Goal: Task Accomplishment & Management: Manage account settings

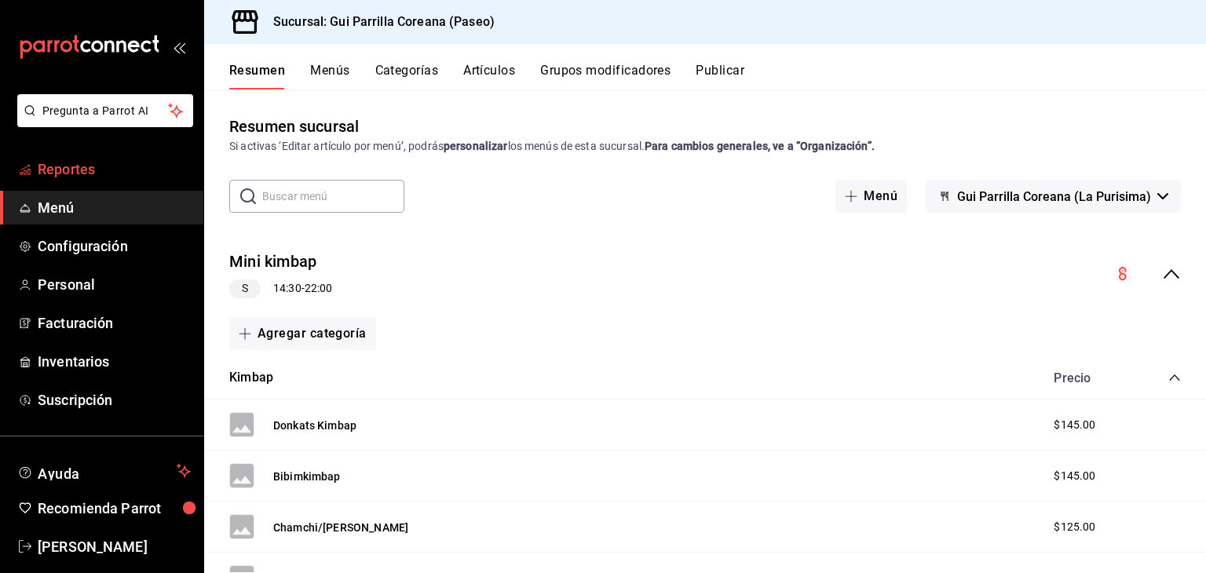
click at [67, 164] on span "Reportes" at bounding box center [114, 169] width 153 height 21
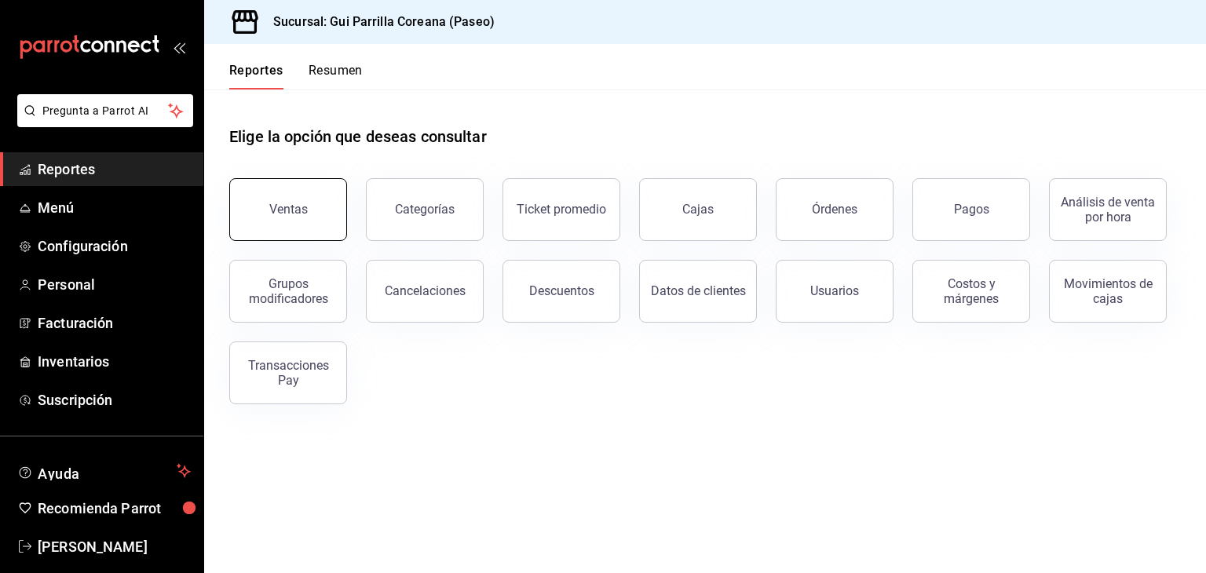
click at [300, 234] on button "Ventas" at bounding box center [288, 209] width 118 height 63
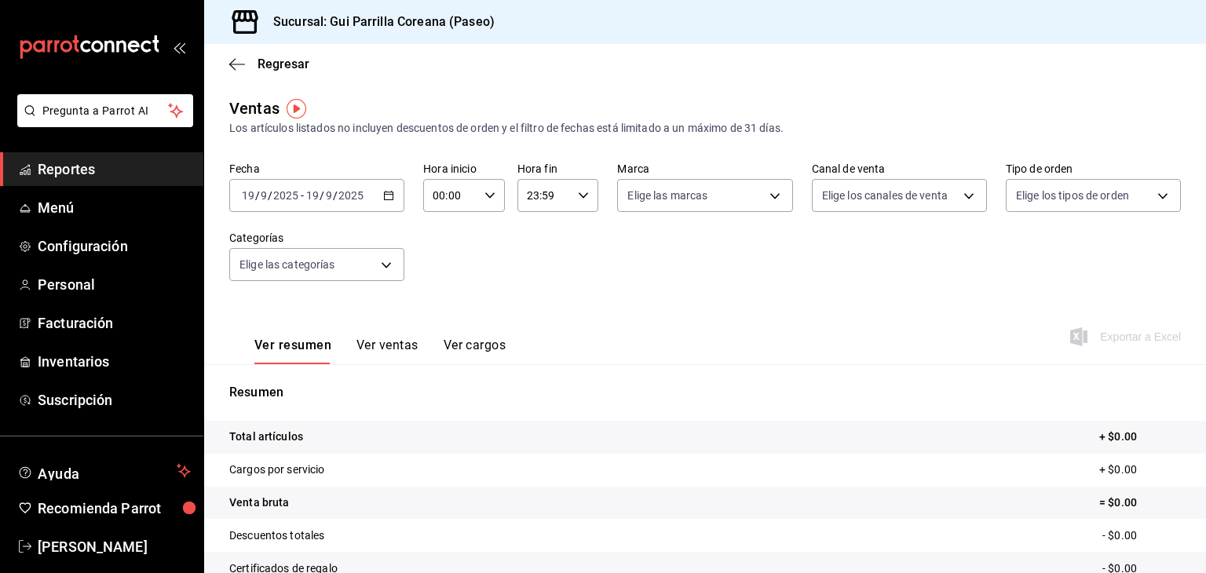
click at [385, 203] on div "[DATE] [DATE] - [DATE] [DATE]" at bounding box center [316, 195] width 175 height 33
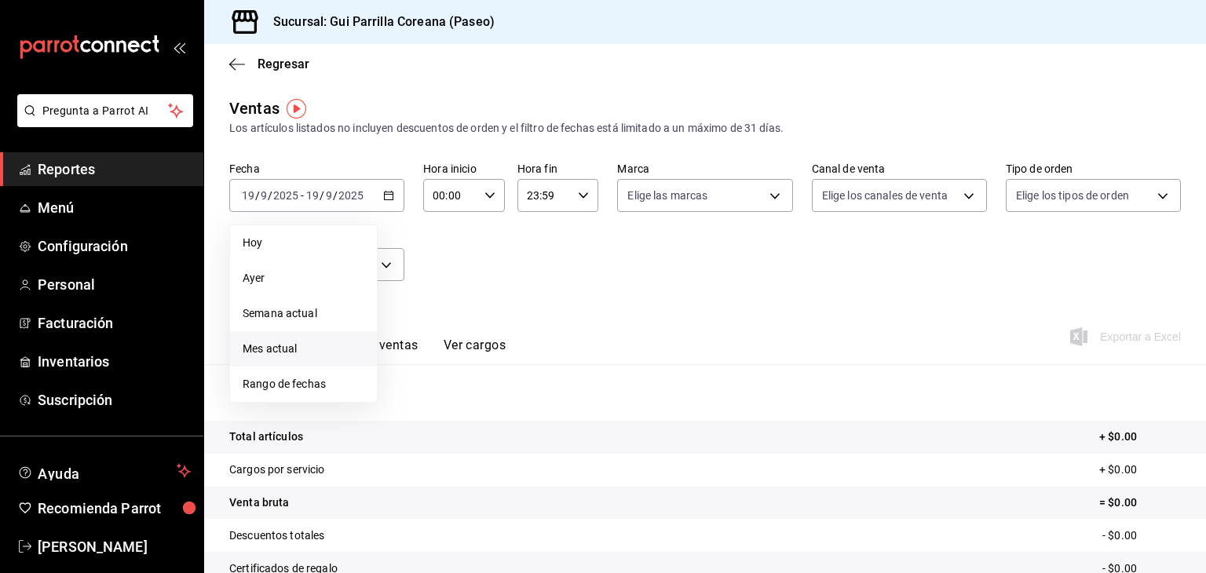
click at [305, 351] on span "Mes actual" at bounding box center [304, 349] width 122 height 16
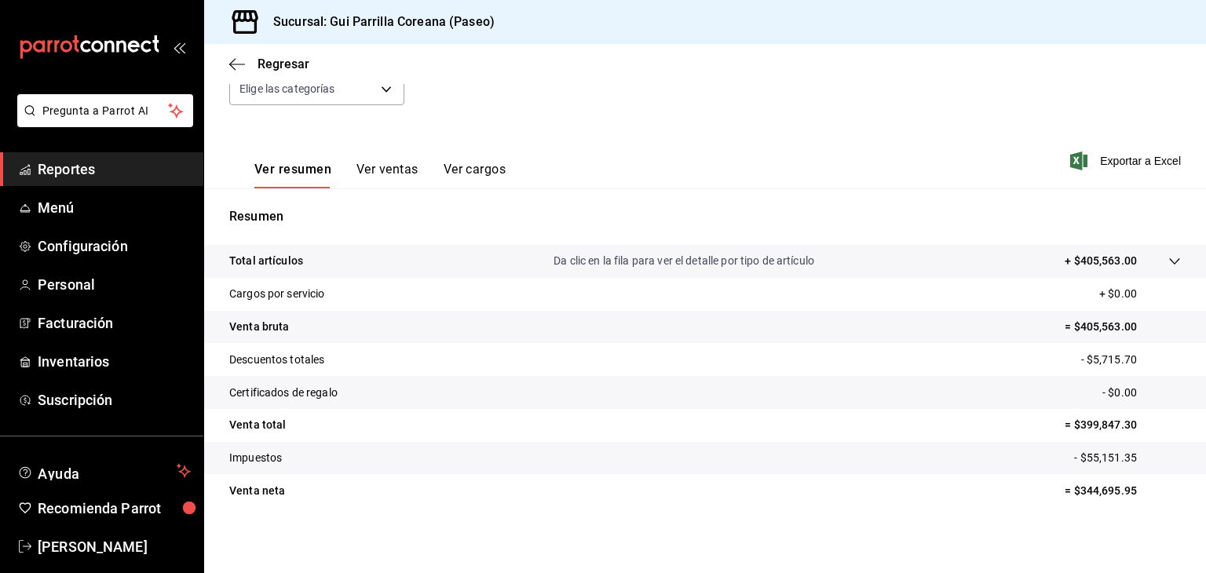
scroll to position [179, 0]
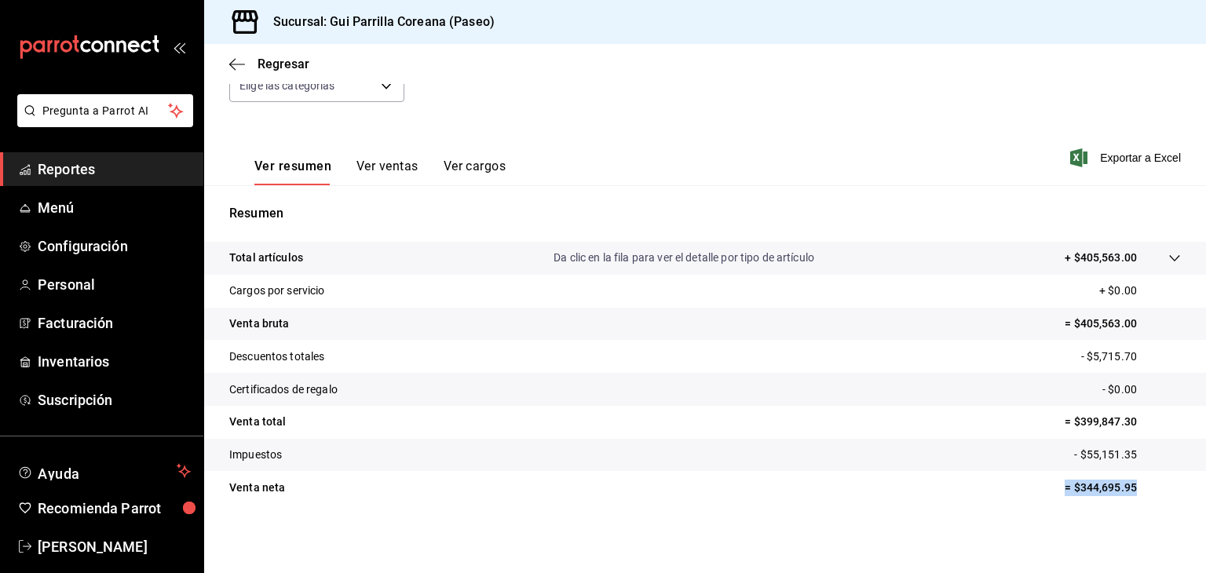
drag, startPoint x: 1036, startPoint y: 487, endPoint x: 1137, endPoint y: 475, distance: 102.0
click at [1137, 475] on tr "Venta [PERSON_NAME] = $344,695.95" at bounding box center [704, 487] width 1001 height 33
click at [367, 164] on button "Ver ventas" at bounding box center [387, 172] width 62 height 27
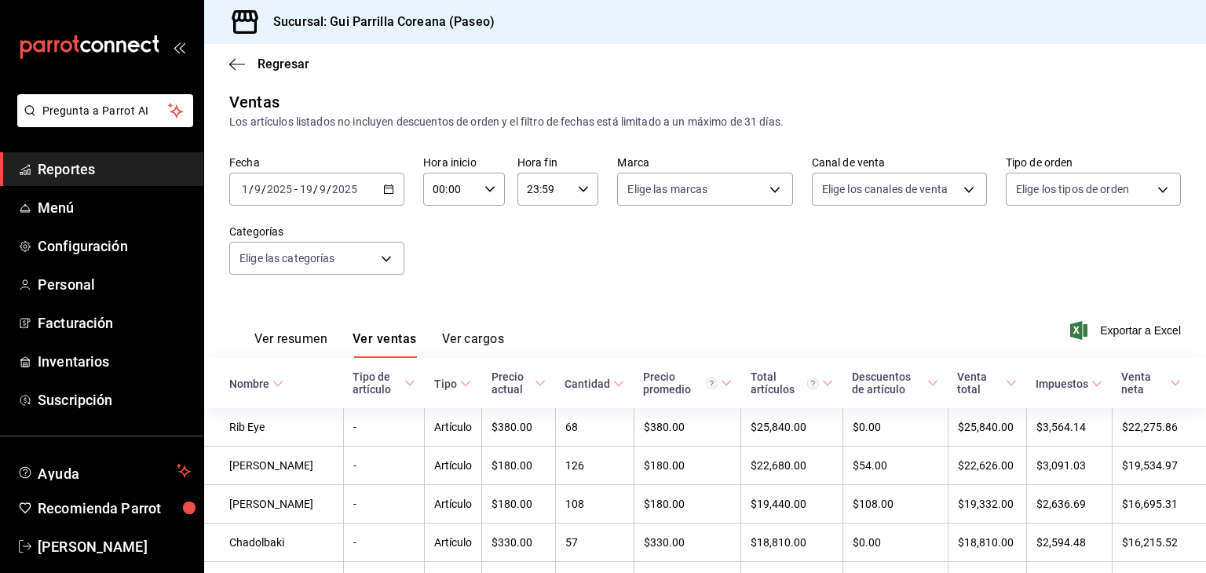
scroll to position [179, 0]
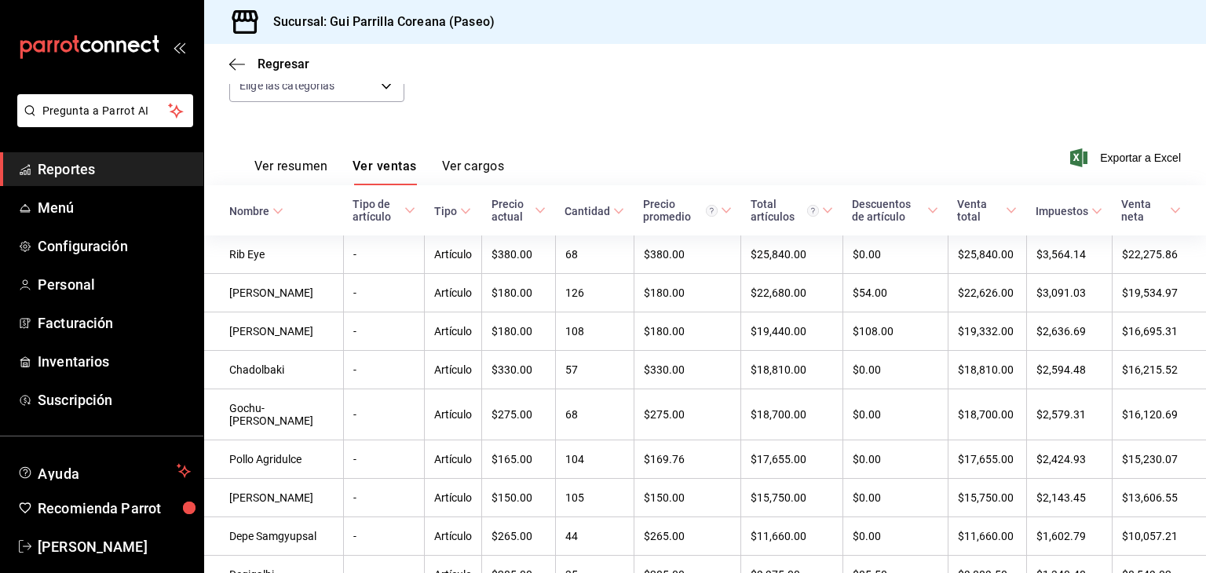
click at [226, 266] on td "Rib Eye" at bounding box center [273, 254] width 139 height 38
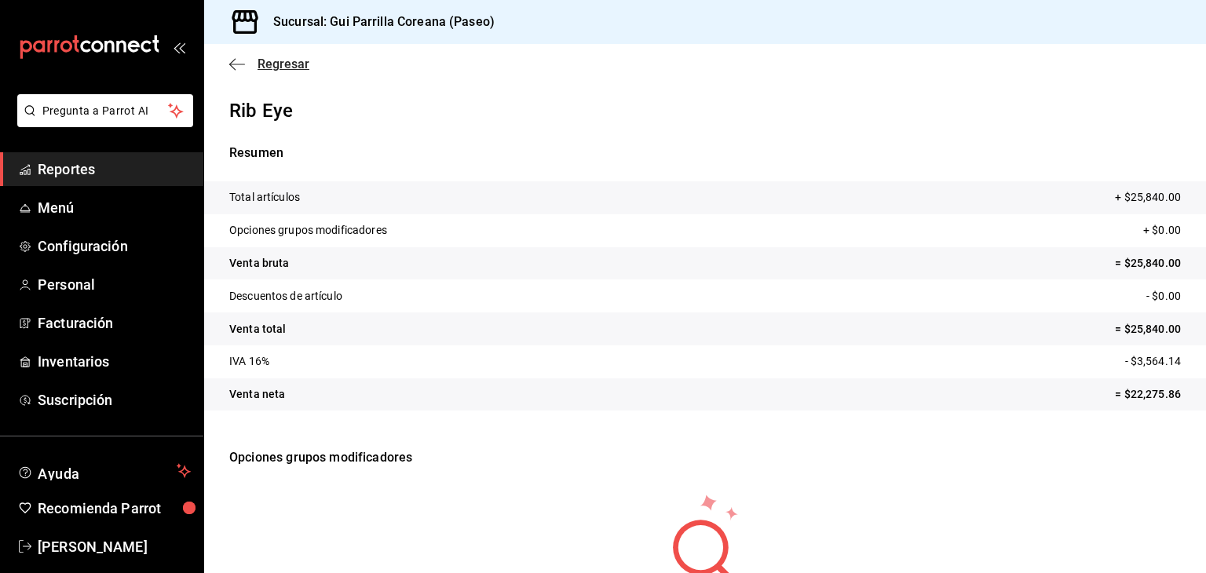
click at [230, 67] on icon "button" at bounding box center [237, 64] width 16 height 14
click at [275, 64] on span "Regresar" at bounding box center [283, 64] width 52 height 15
click at [230, 67] on icon "button" at bounding box center [237, 64] width 16 height 14
drag, startPoint x: 50, startPoint y: 166, endPoint x: 75, endPoint y: 162, distance: 25.6
click at [52, 165] on span "Reportes" at bounding box center [114, 169] width 153 height 21
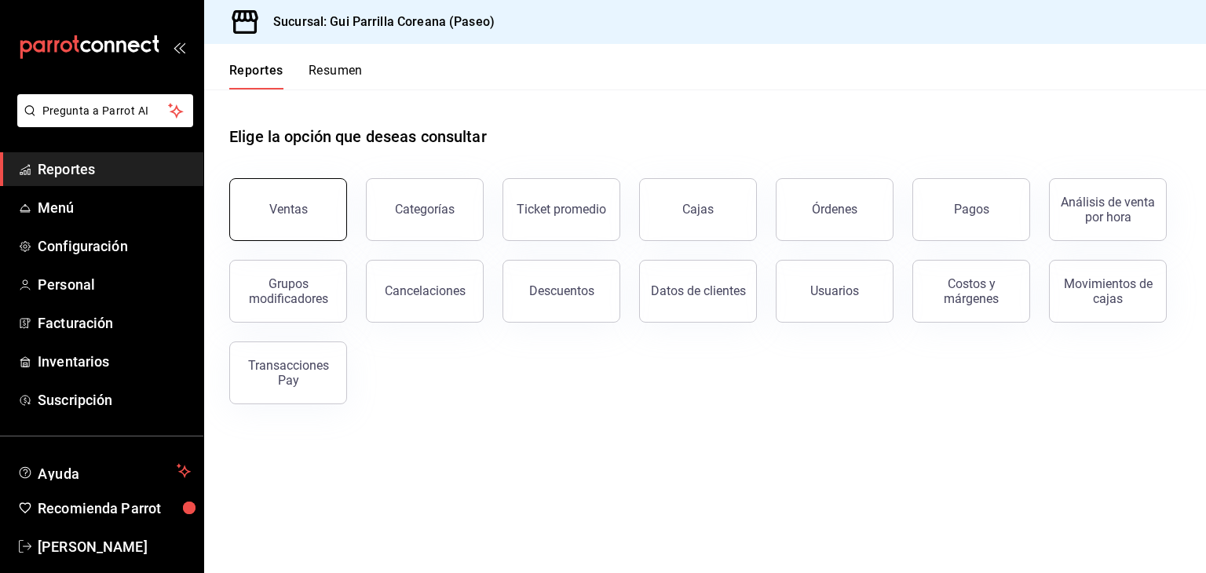
click at [259, 196] on button "Ventas" at bounding box center [288, 209] width 118 height 63
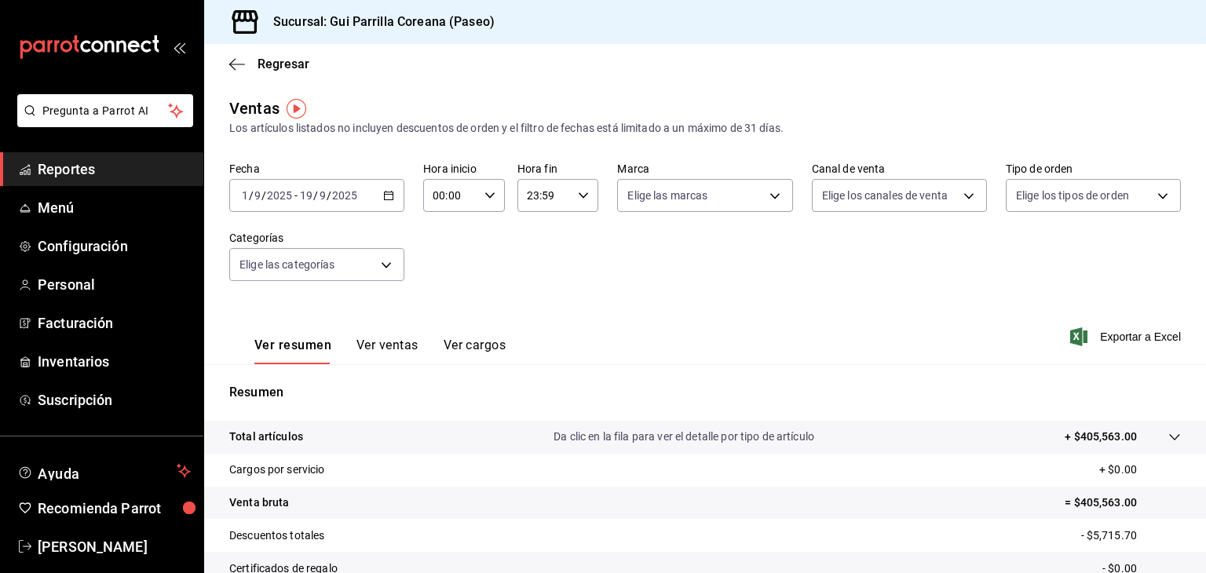
click at [311, 198] on input "19" at bounding box center [306, 195] width 14 height 13
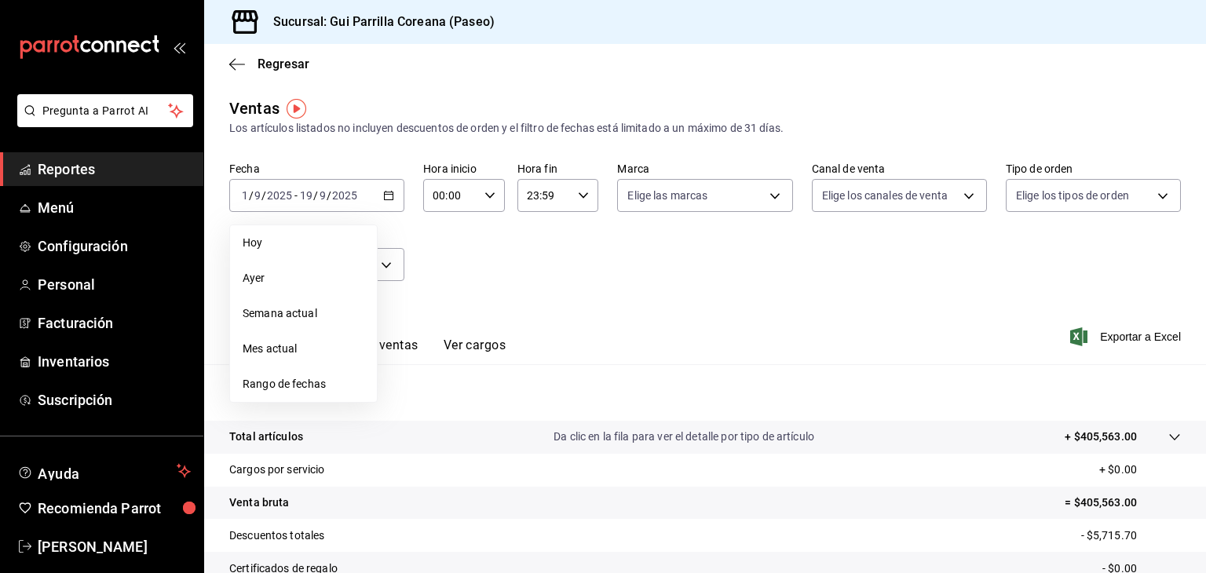
drag, startPoint x: 289, startPoint y: 346, endPoint x: 297, endPoint y: 341, distance: 10.2
click at [289, 346] on span "Mes actual" at bounding box center [304, 349] width 122 height 16
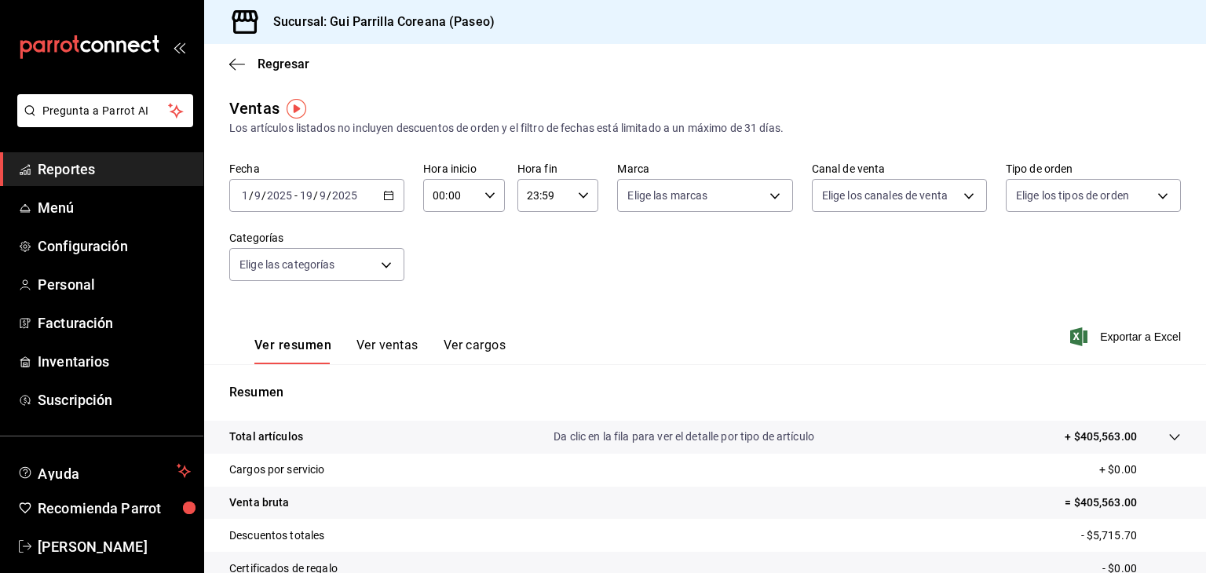
click at [383, 352] on button "Ver ventas" at bounding box center [387, 350] width 62 height 27
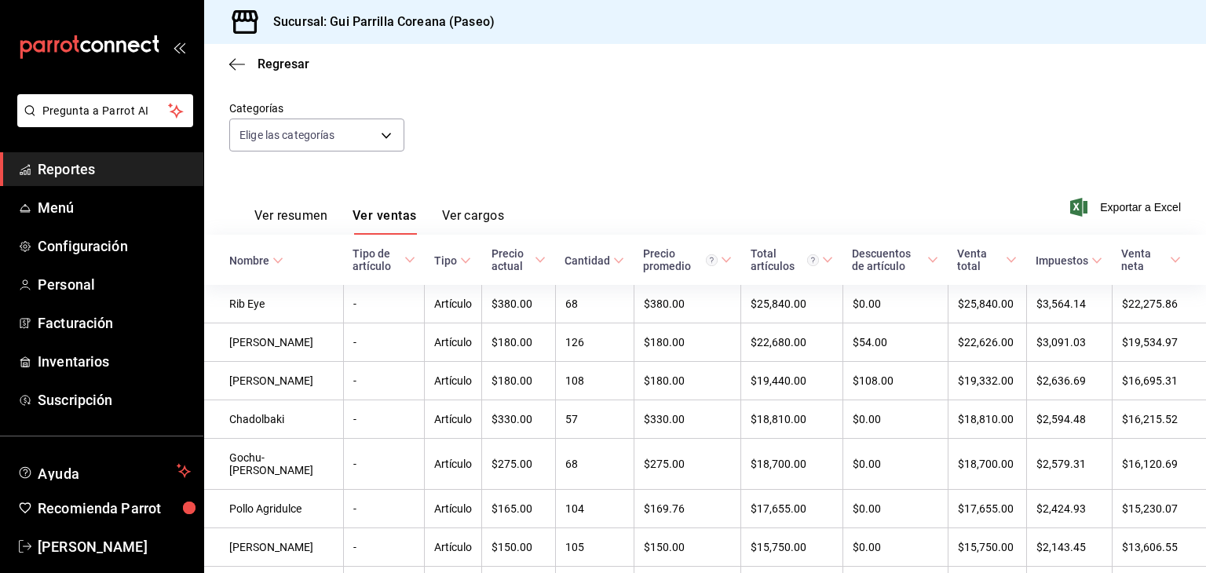
scroll to position [157, 0]
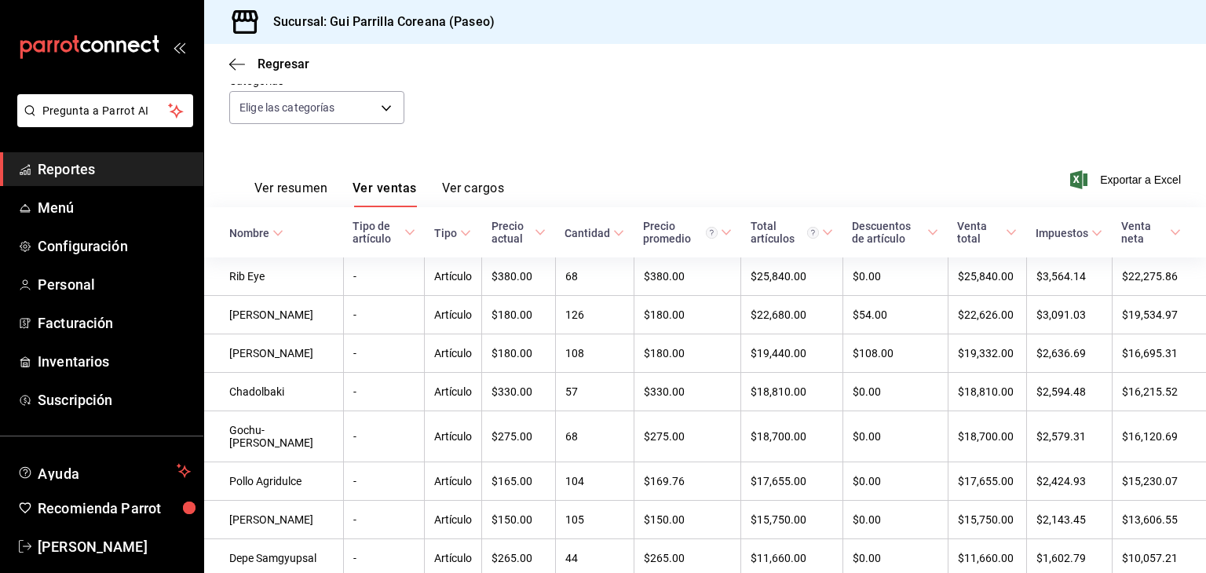
click at [470, 190] on button "Ver cargos" at bounding box center [473, 194] width 63 height 27
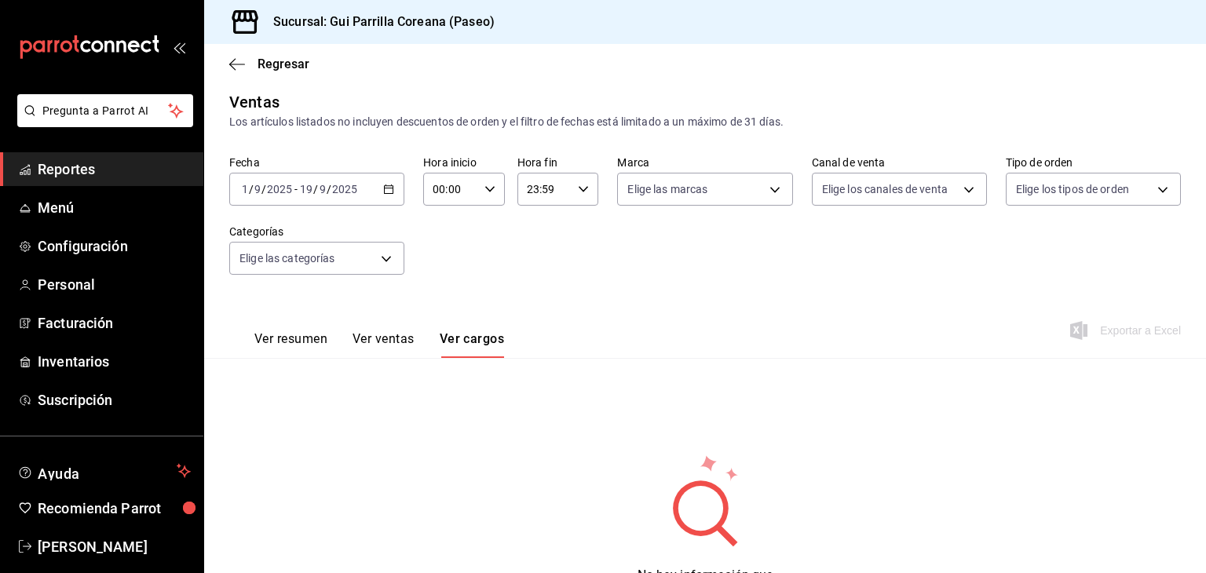
scroll to position [86, 0]
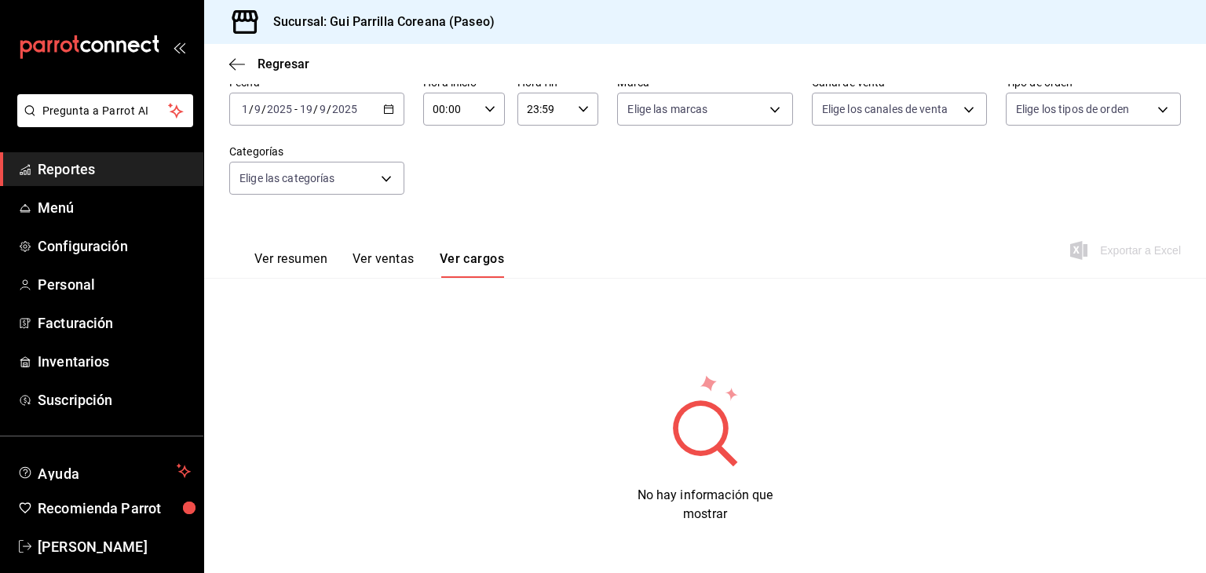
click at [57, 173] on span "Reportes" at bounding box center [114, 169] width 153 height 21
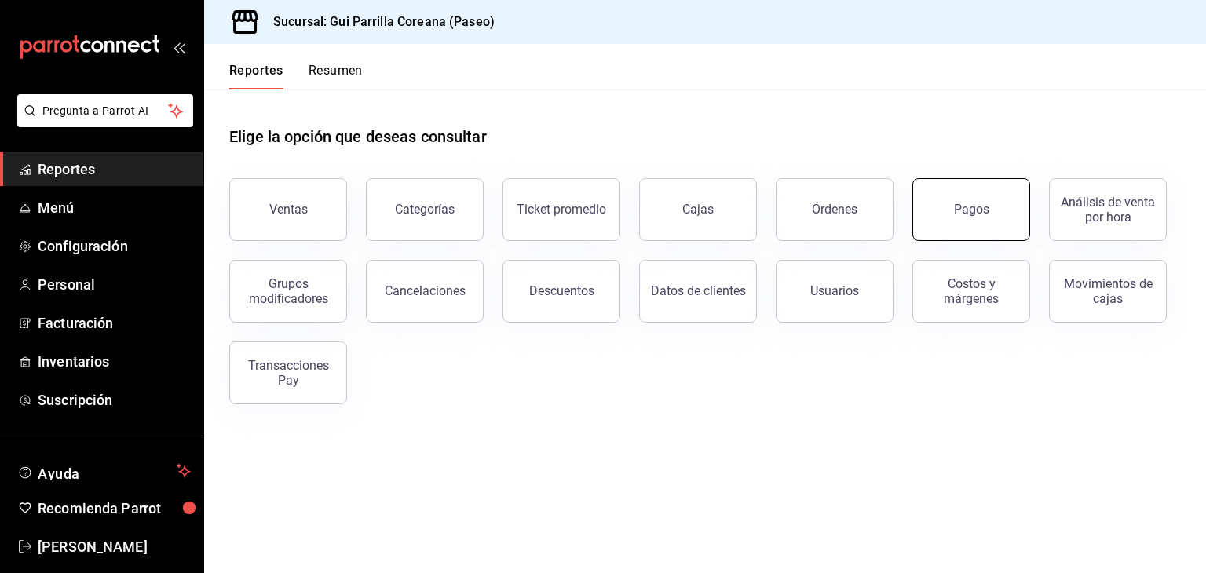
click at [976, 214] on div "Pagos" at bounding box center [971, 209] width 35 height 15
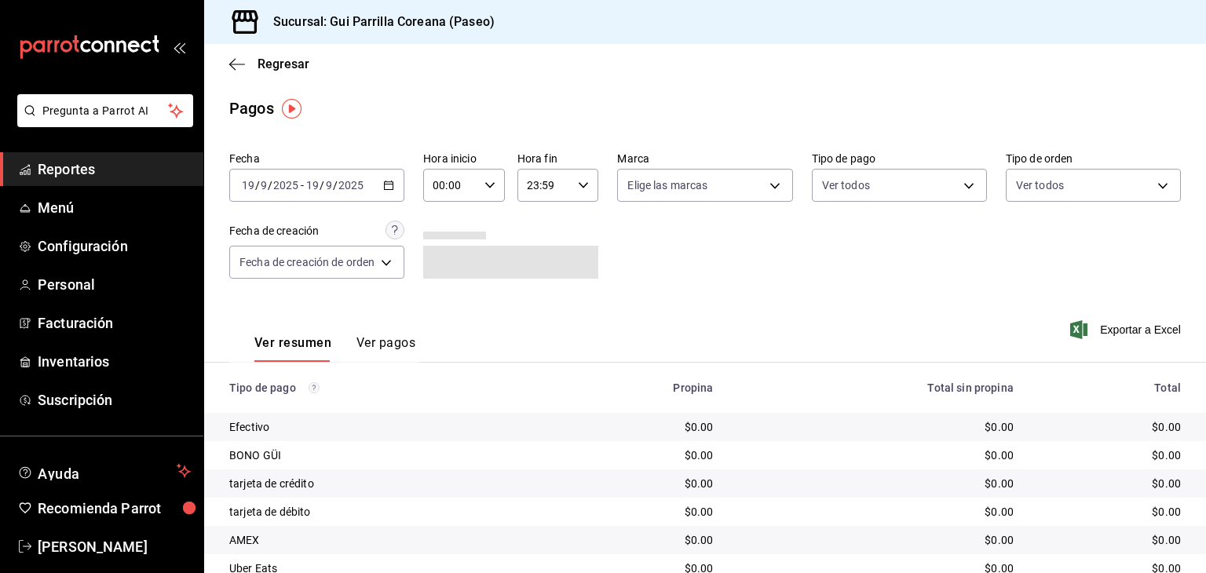
click at [299, 188] on div "[DATE] [DATE]" at bounding box center [269, 185] width 61 height 13
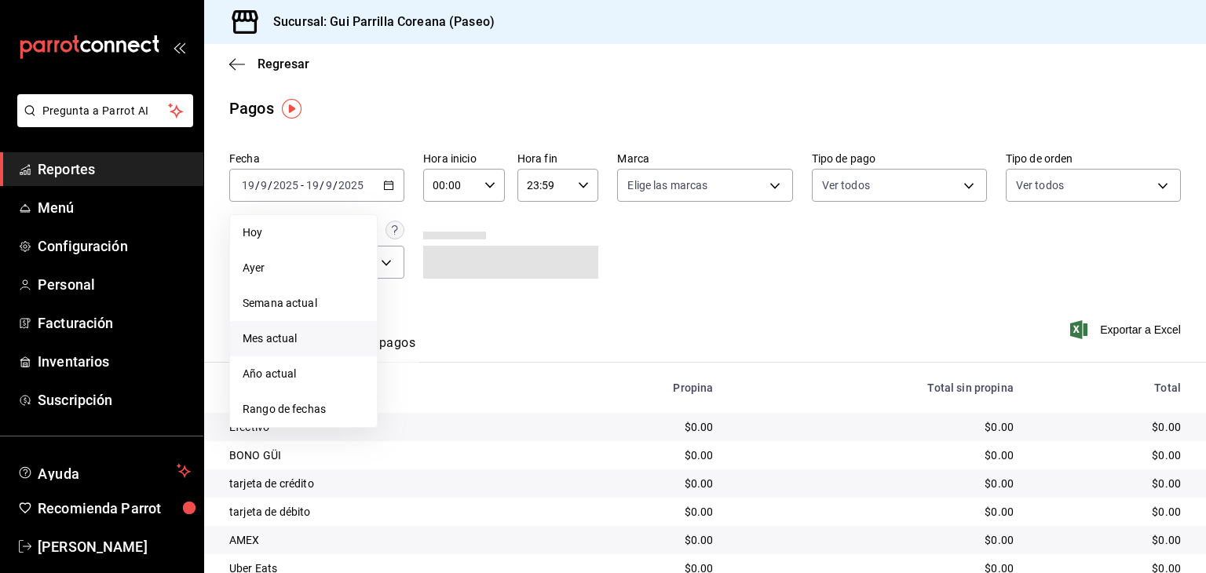
click at [316, 345] on span "Mes actual" at bounding box center [304, 338] width 122 height 16
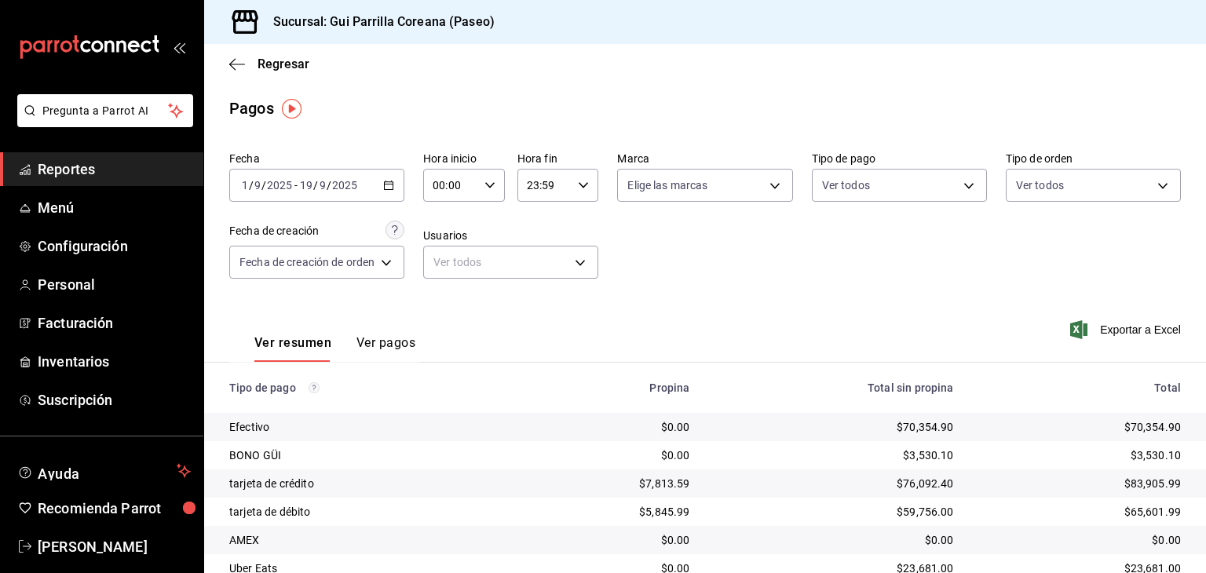
click at [53, 166] on span "Reportes" at bounding box center [114, 169] width 153 height 21
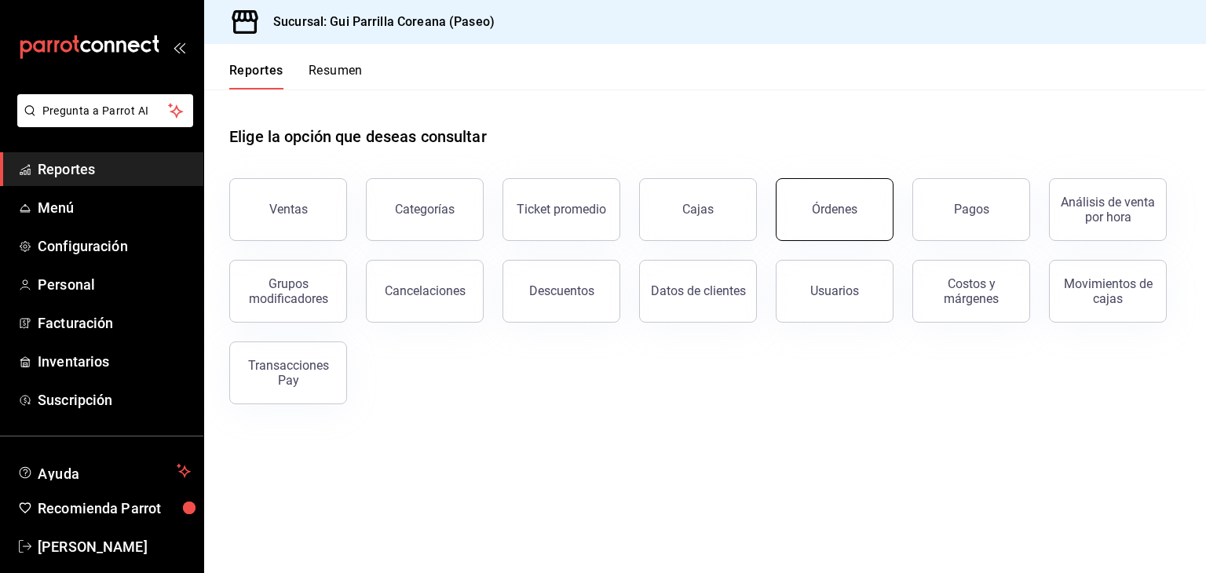
click at [829, 211] on div "Órdenes" at bounding box center [835, 209] width 46 height 15
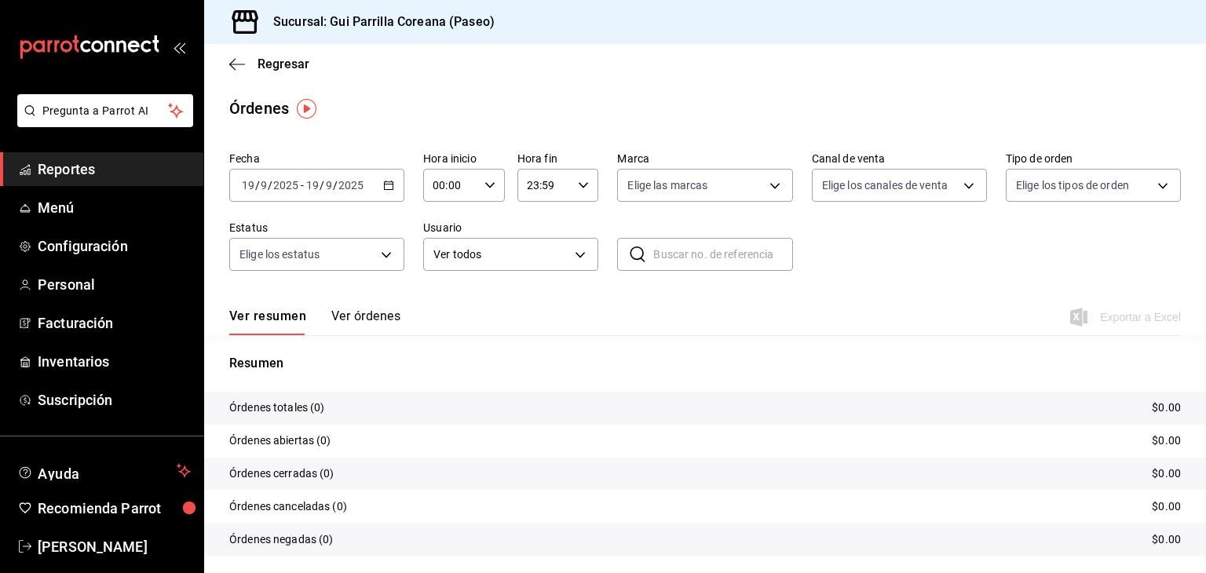
click at [370, 315] on button "Ver órdenes" at bounding box center [365, 321] width 69 height 27
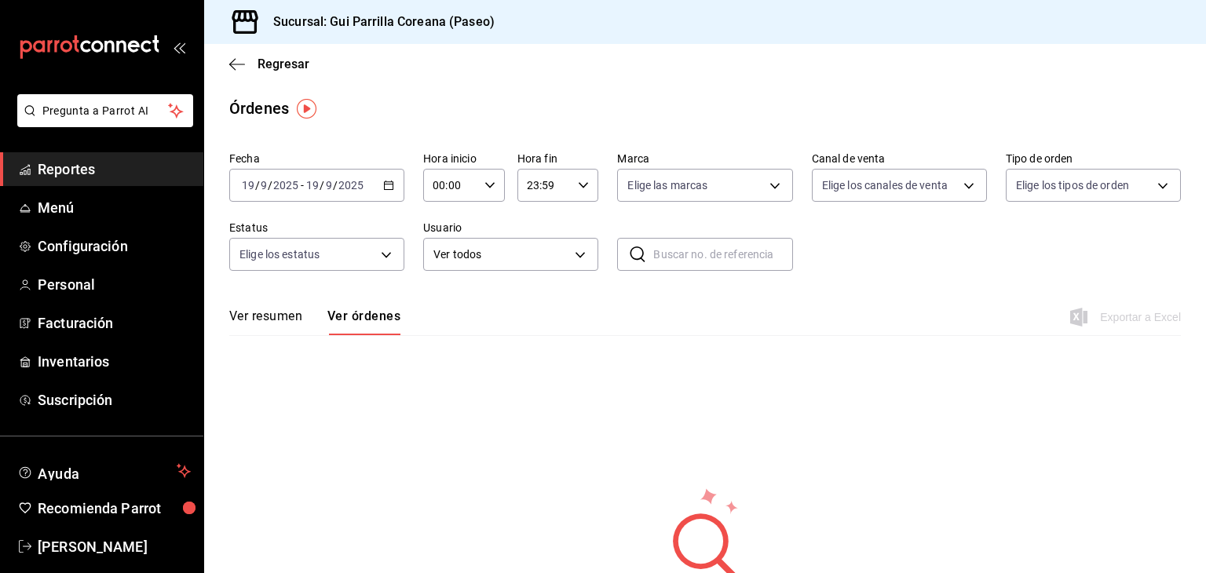
click at [327, 176] on div "[DATE] [DATE] - [DATE] [DATE]" at bounding box center [316, 185] width 175 height 33
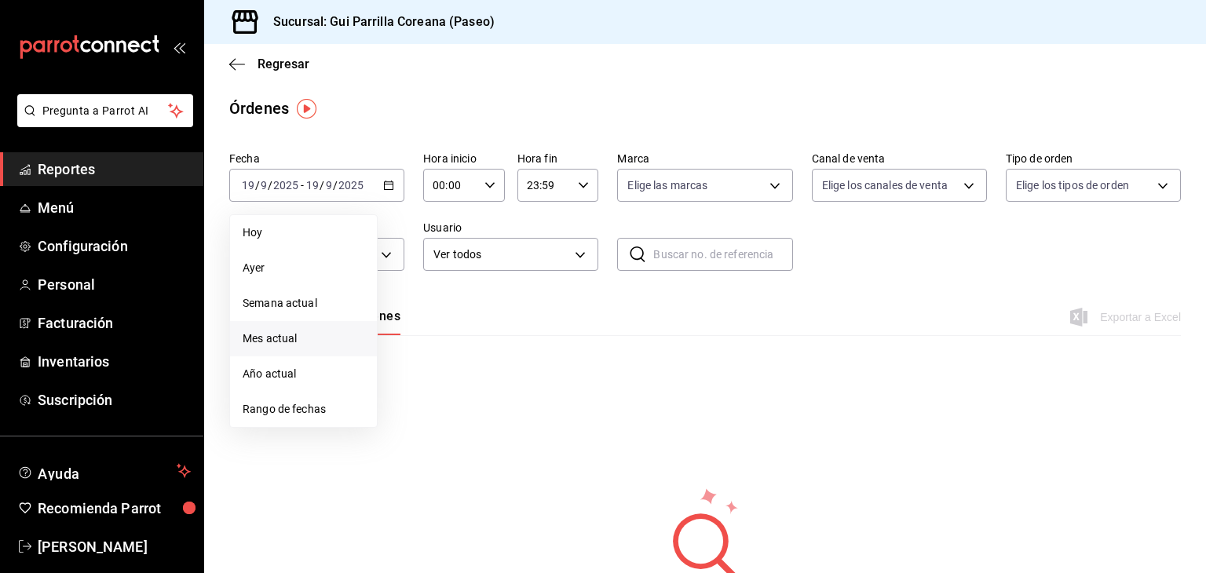
click at [286, 338] on span "Mes actual" at bounding box center [304, 338] width 122 height 16
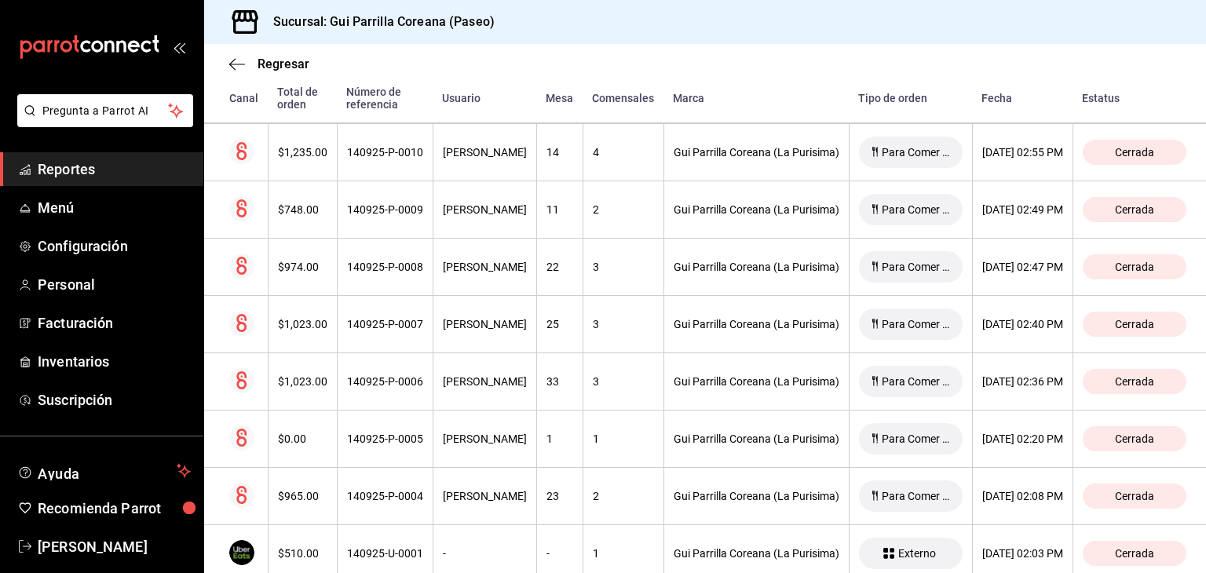
scroll to position [3375, 0]
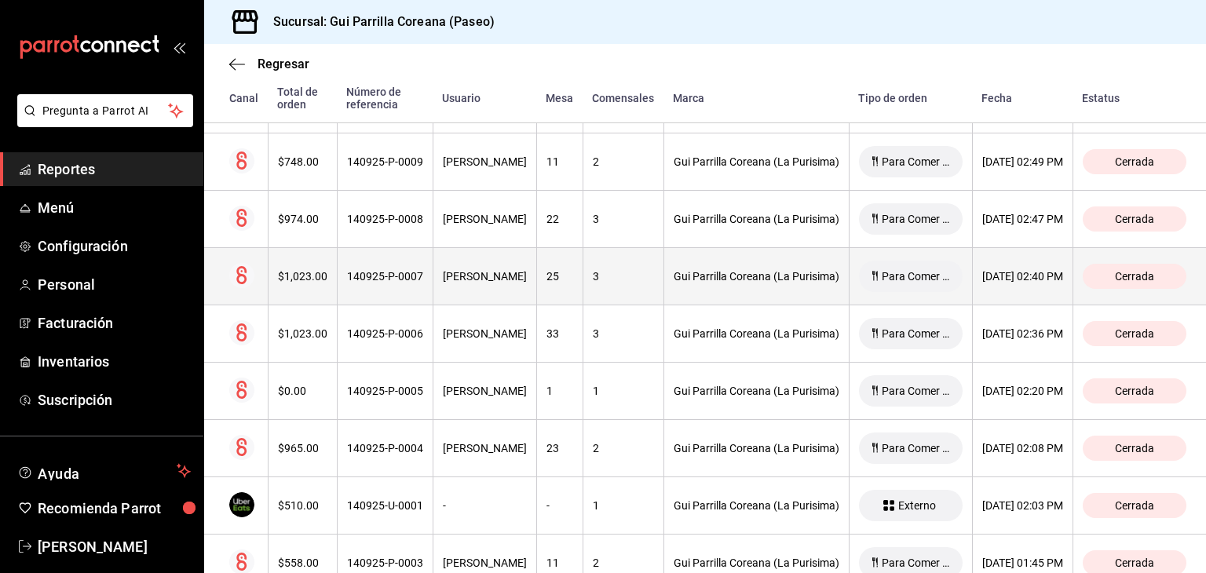
click at [901, 270] on span "Para Comer Aqui" at bounding box center [915, 276] width 81 height 13
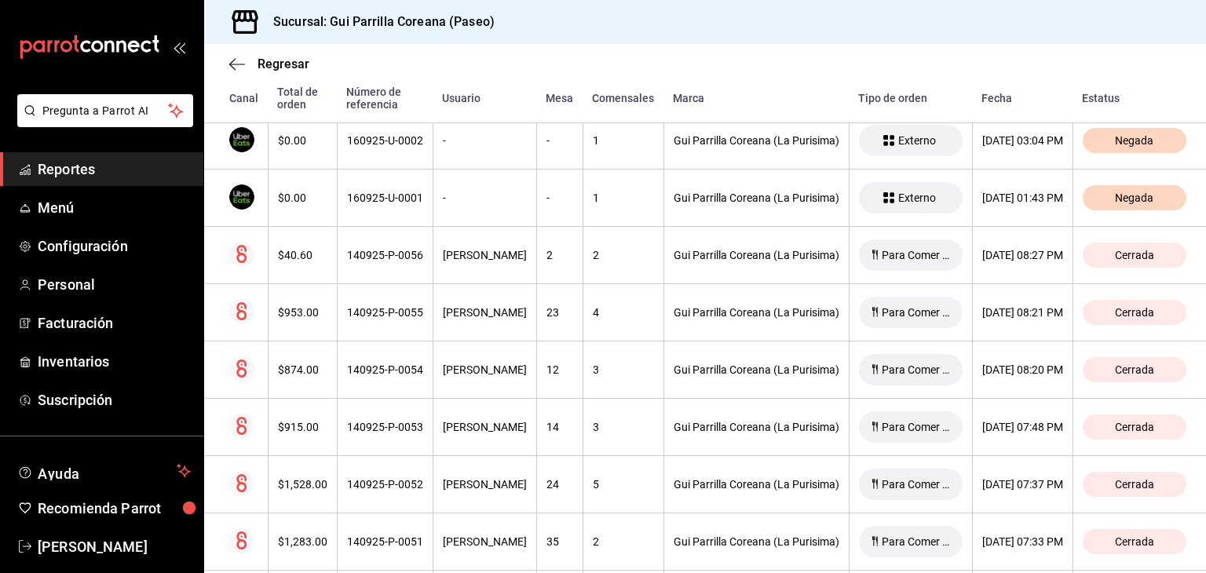
scroll to position [471, 0]
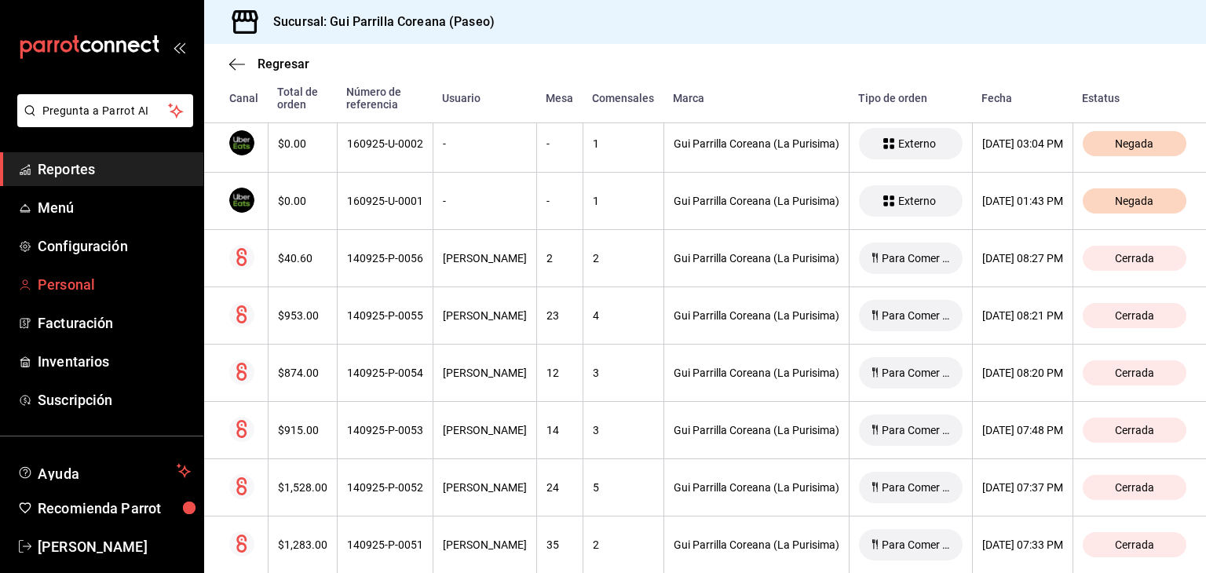
click at [75, 283] on span "Personal" at bounding box center [114, 284] width 153 height 21
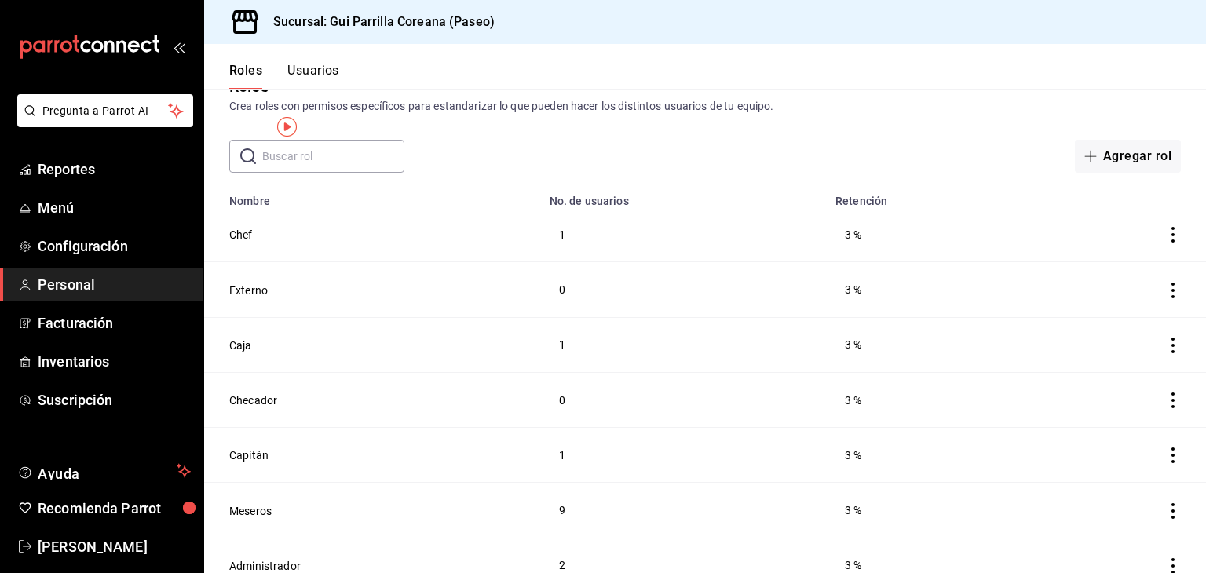
scroll to position [60, 0]
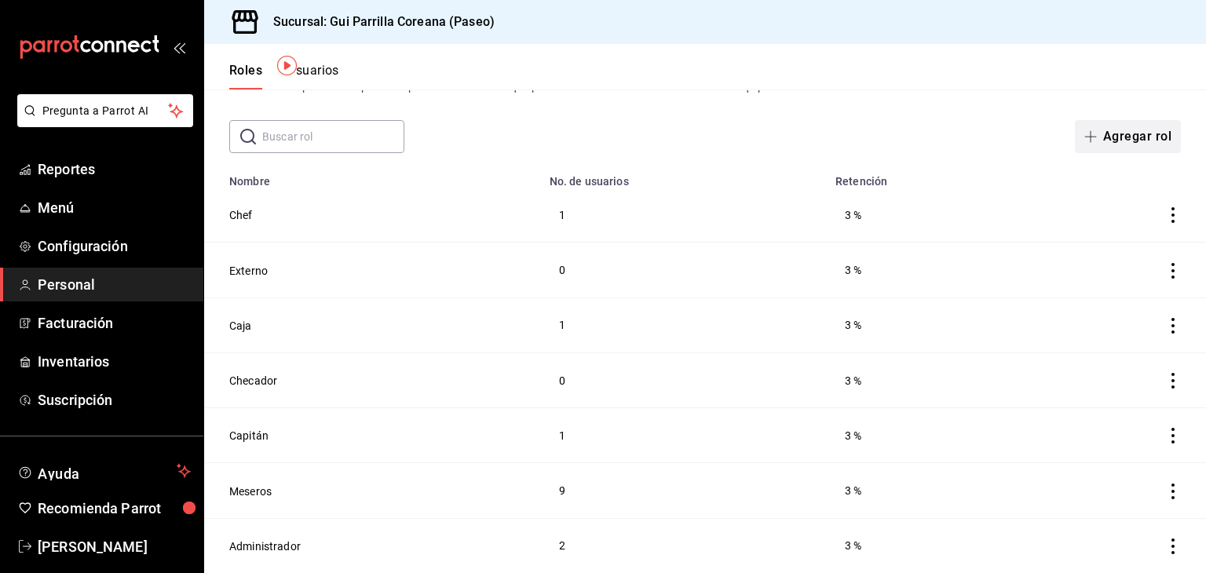
click at [1155, 120] on button "Agregar rol" at bounding box center [1127, 136] width 106 height 33
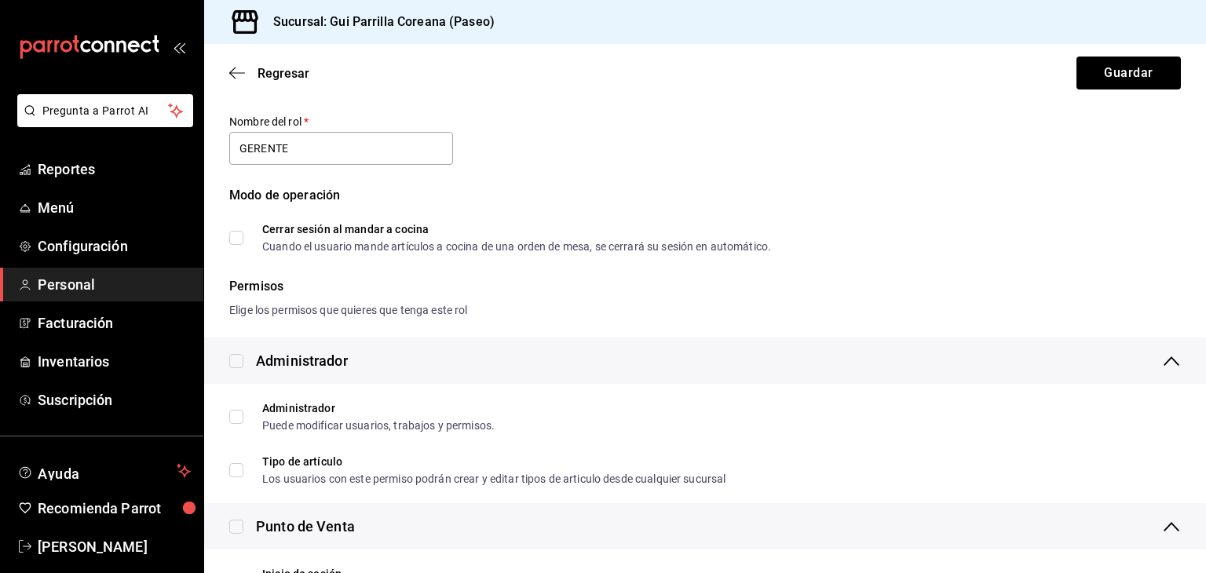
type input "GERENTE"
click at [239, 236] on input "Cerrar sesión al mandar a cocina Cuando el usuario mande artículos a cocina de …" at bounding box center [236, 238] width 14 height 14
checkbox input "true"
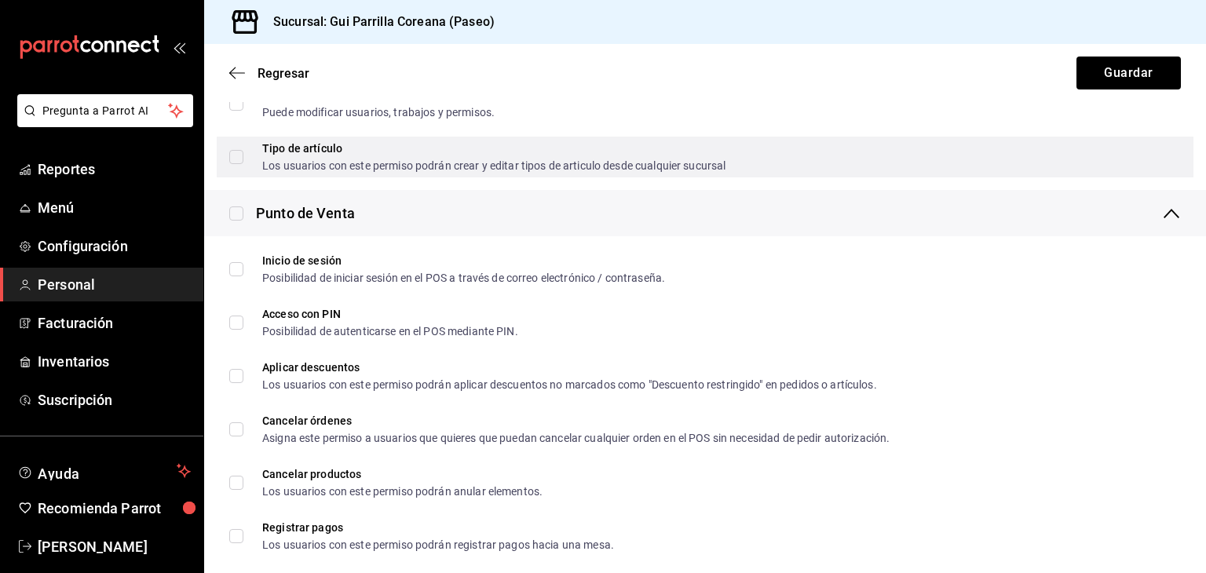
scroll to position [374, 0]
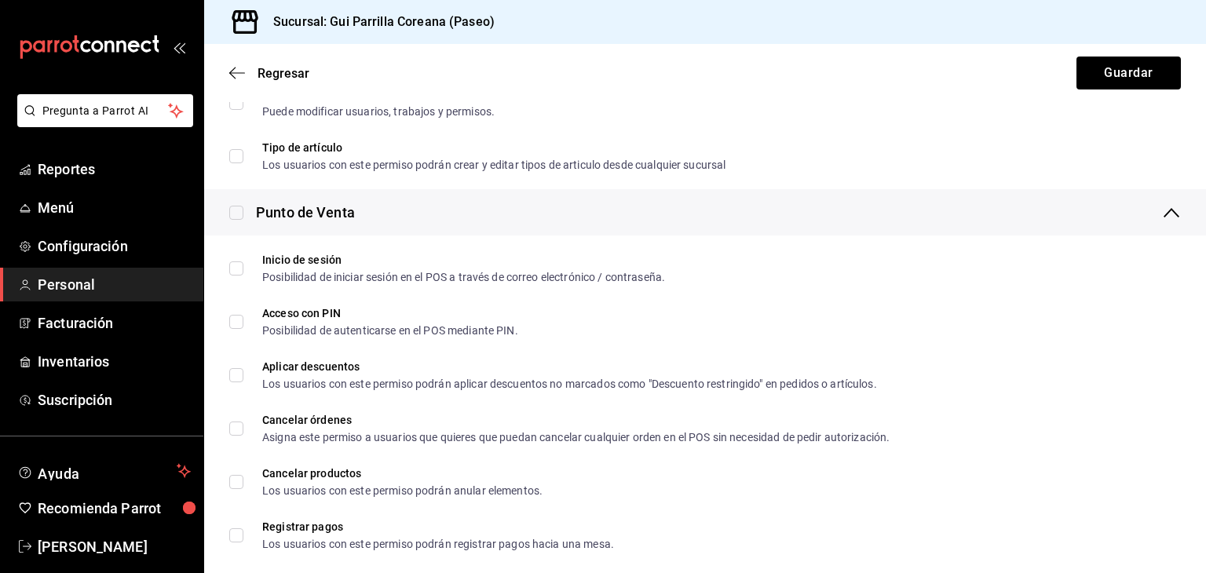
click at [235, 209] on input "checkbox" at bounding box center [236, 213] width 14 height 14
checkbox input "true"
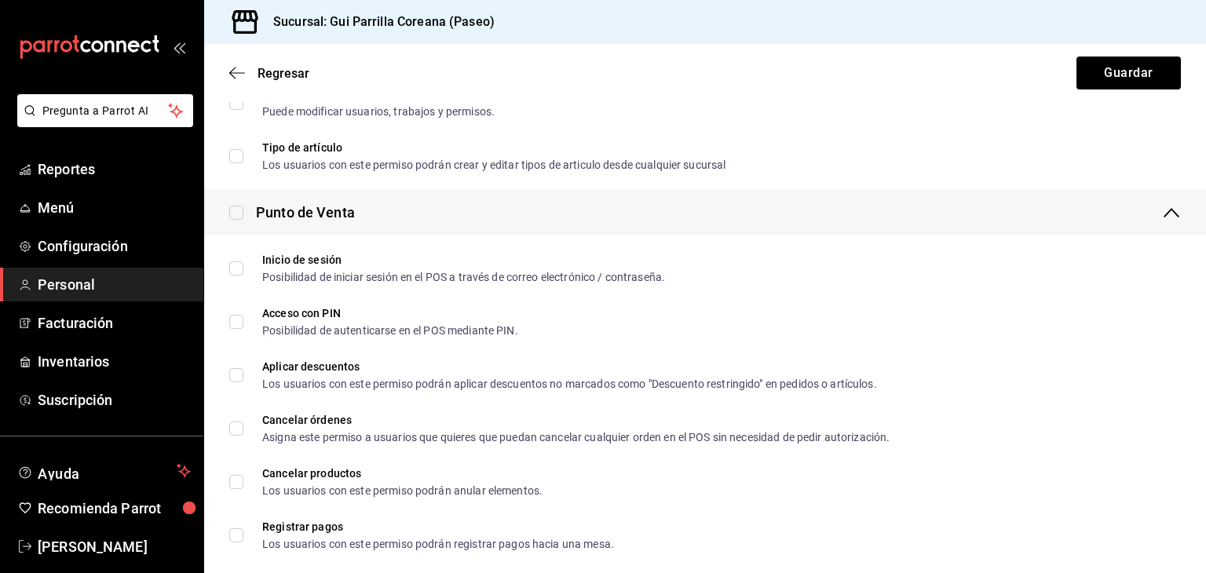
checkbox input "true"
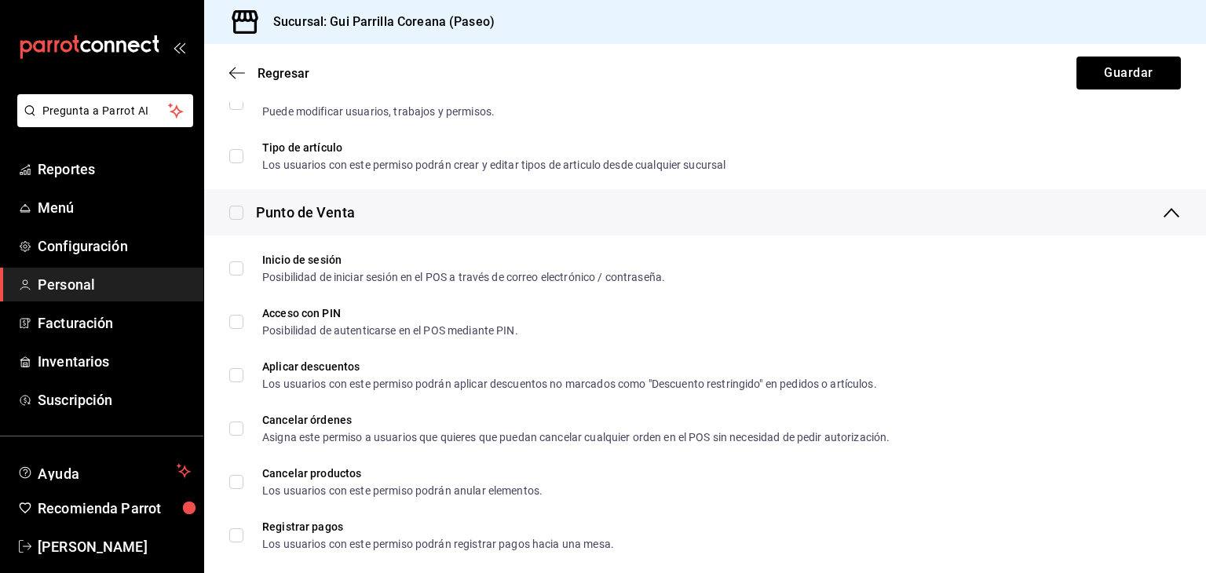
checkbox input "true"
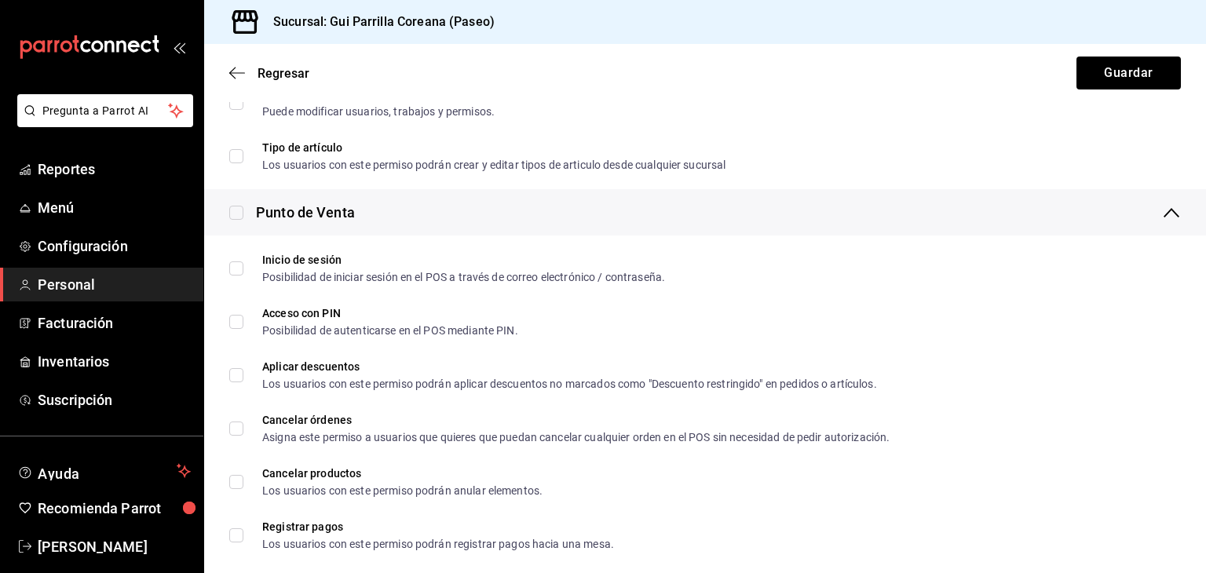
checkbox input "true"
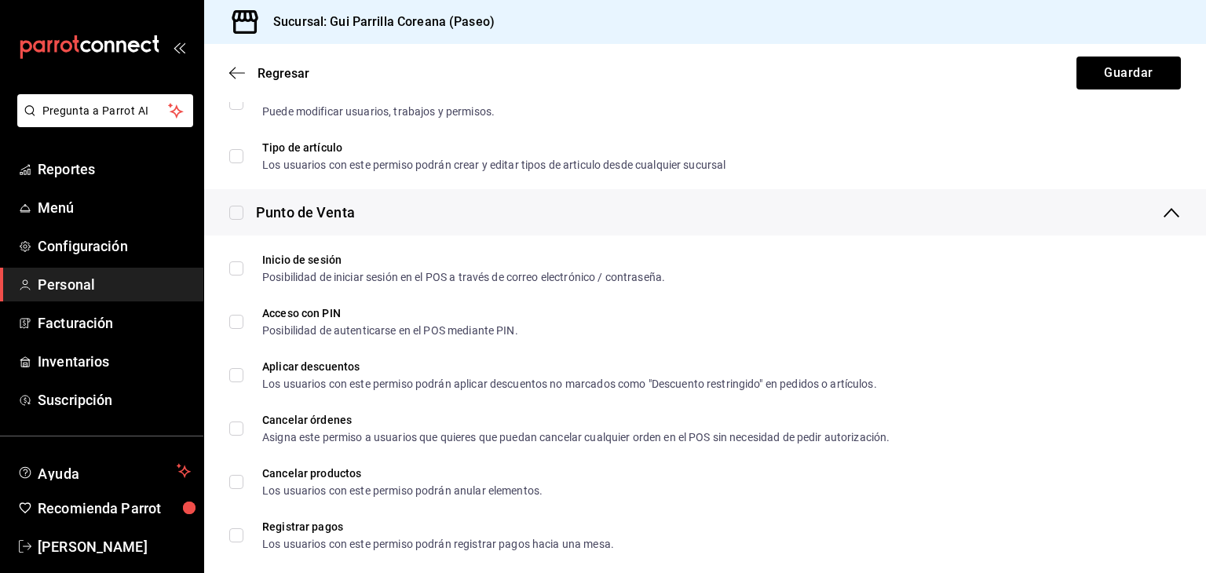
checkbox input "true"
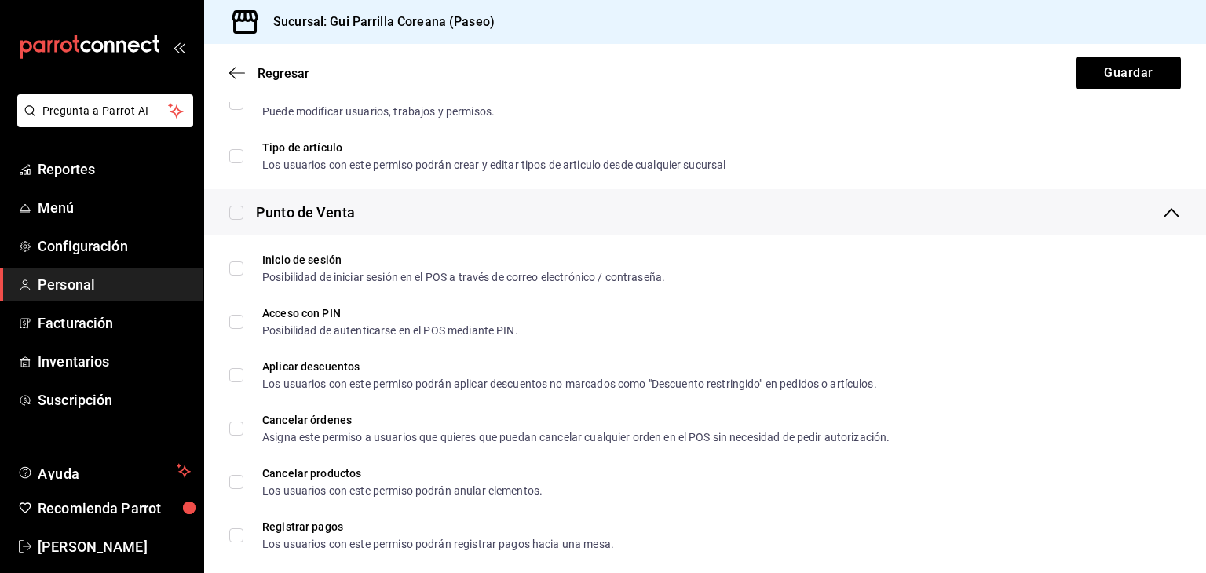
checkbox input "true"
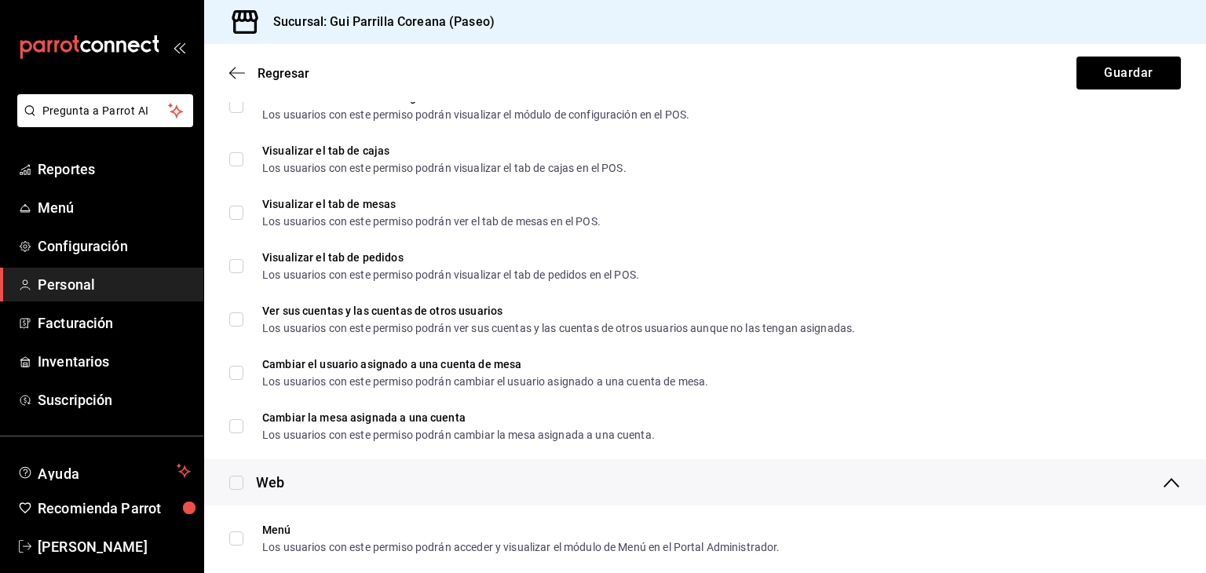
scroll to position [688, 0]
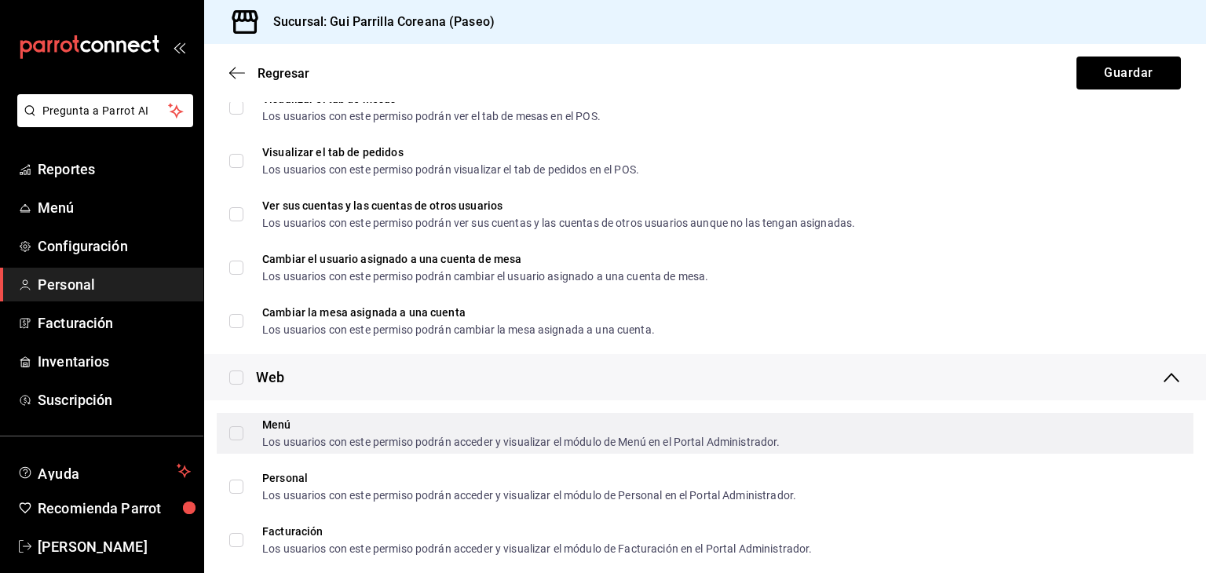
click at [239, 428] on input "Menú Los usuarios con este permiso podrán acceder y visualizar el módulo de Men…" at bounding box center [236, 433] width 14 height 14
checkbox input "true"
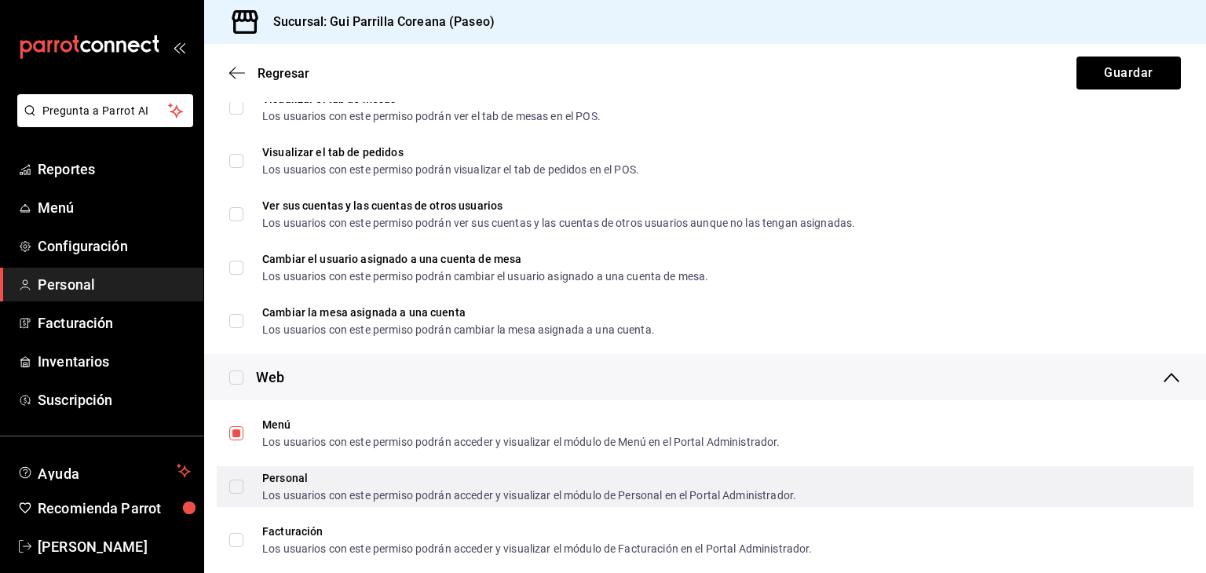
click at [242, 484] on input "Personal Los usuarios con este permiso podrán acceder y visualizar el módulo de…" at bounding box center [236, 487] width 14 height 14
checkbox input "true"
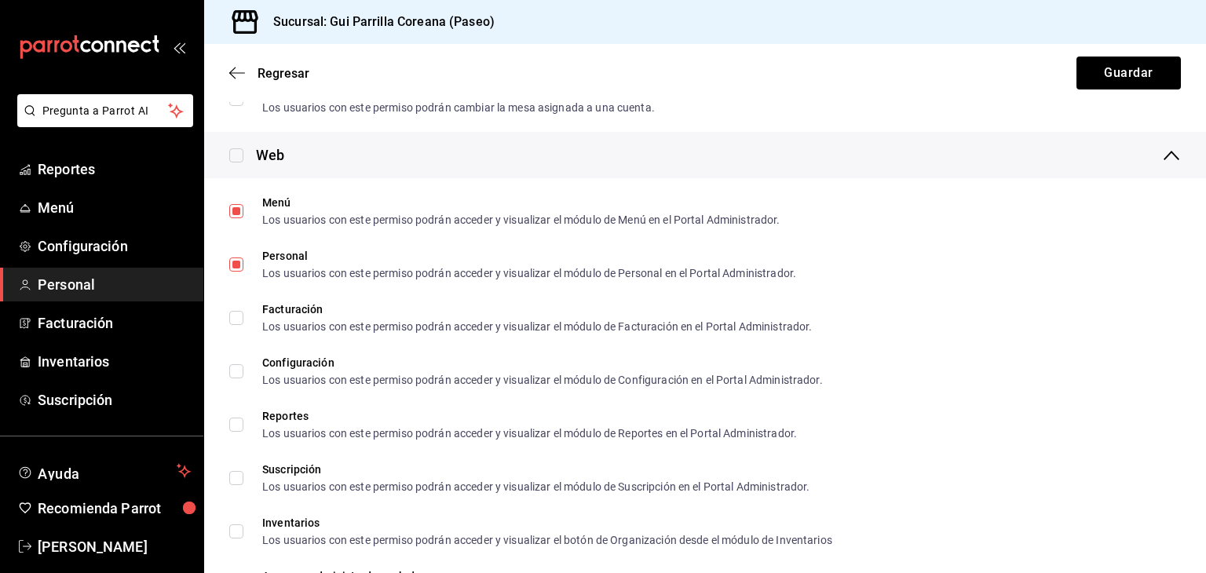
scroll to position [924, 0]
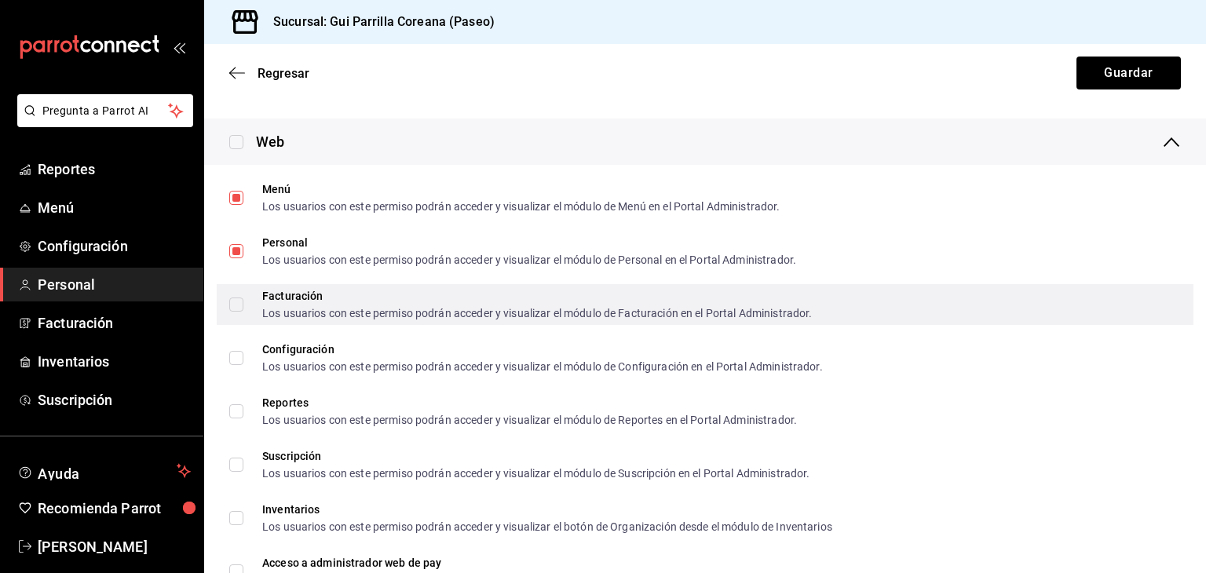
click at [239, 302] on input "Facturación Los usuarios con este permiso podrán acceder y visualizar el módulo…" at bounding box center [236, 304] width 14 height 14
checkbox input "true"
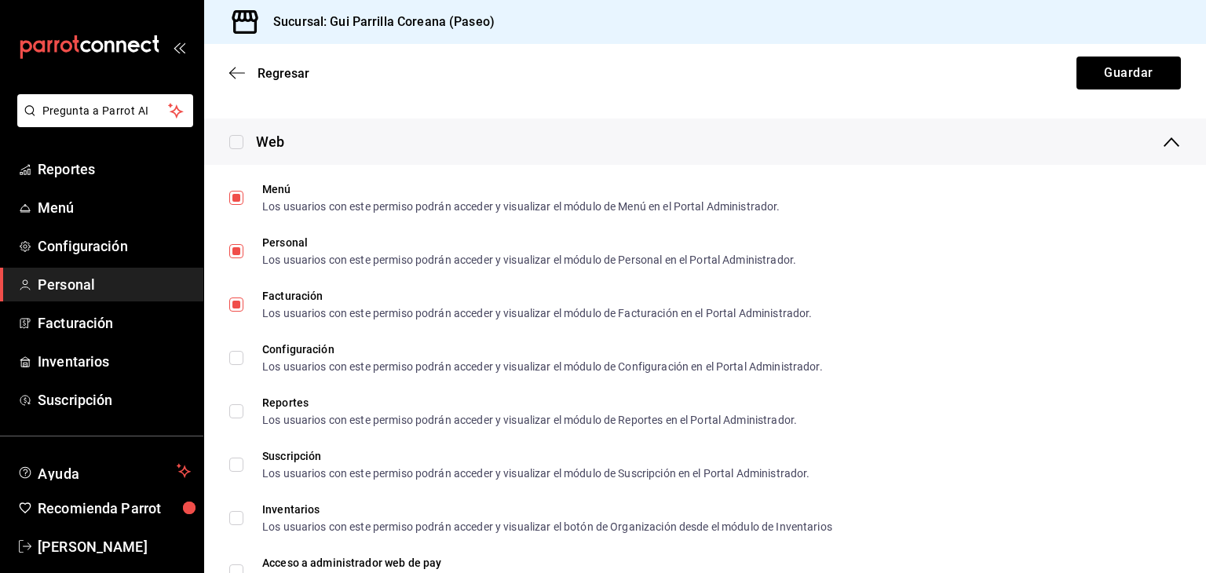
drag, startPoint x: 231, startPoint y: 414, endPoint x: 232, endPoint y: 434, distance: 20.4
click at [232, 413] on input "Reportes Los usuarios con este permiso podrán acceder y visualizar el módulo de…" at bounding box center [236, 411] width 14 height 14
checkbox input "true"
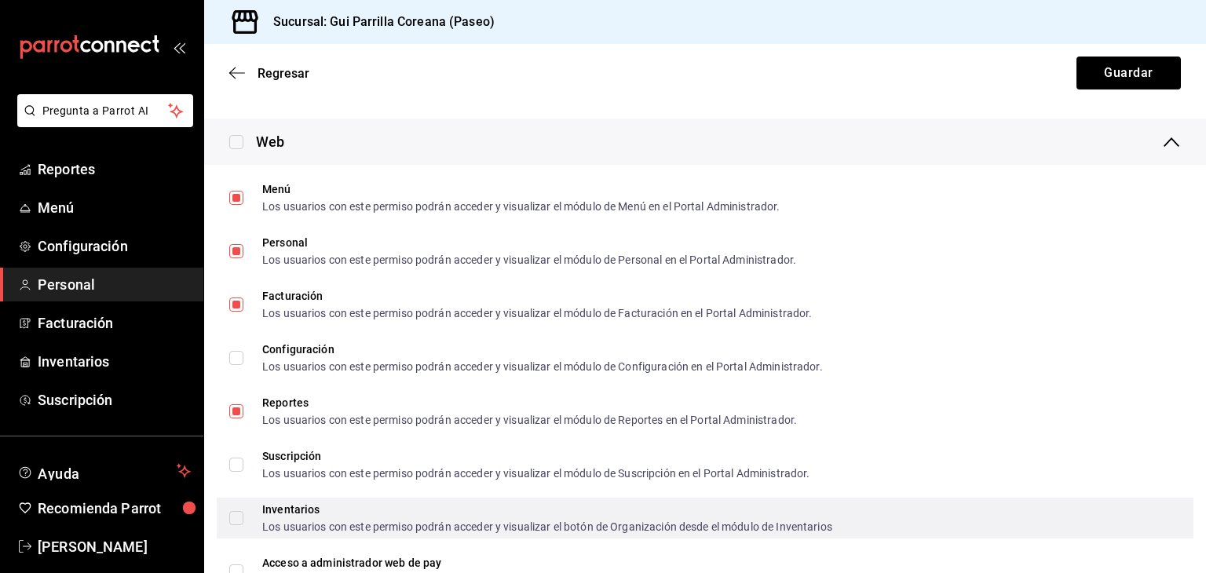
click at [239, 519] on input "Inventarios Los usuarios con este permiso podrán acceder y visualizar el botón …" at bounding box center [236, 518] width 14 height 14
checkbox input "true"
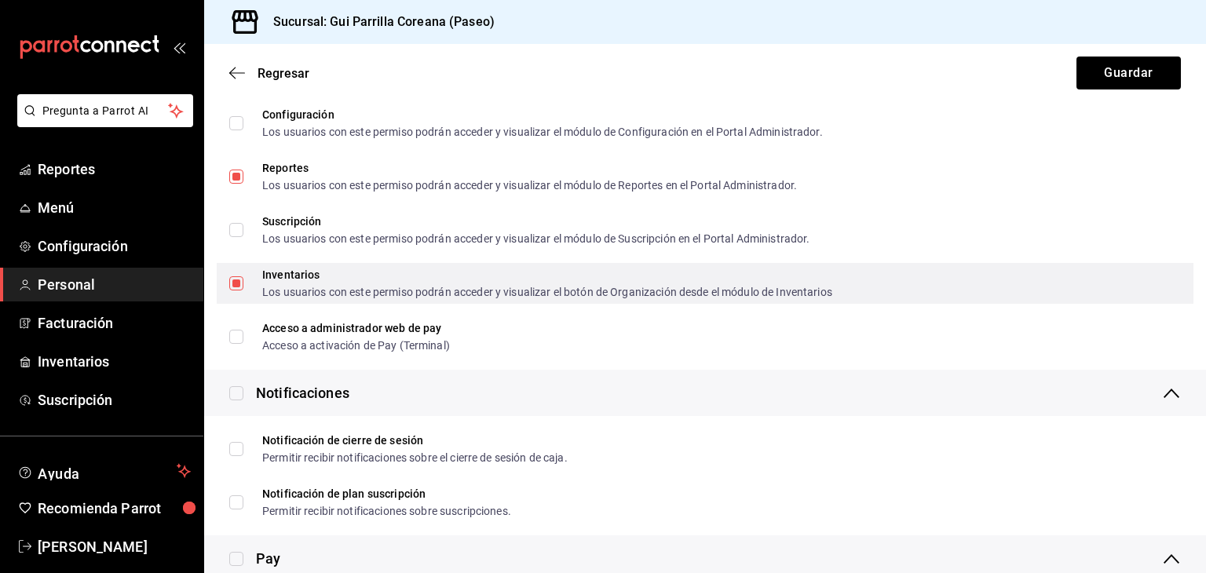
scroll to position [1159, 0]
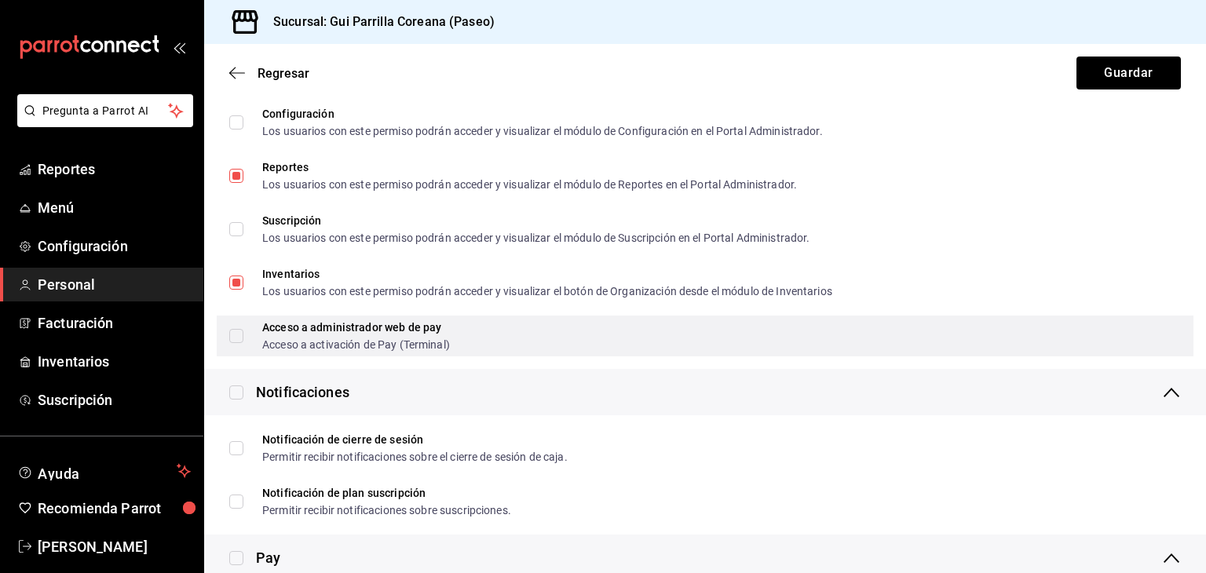
click at [242, 332] on input "Acceso a administrador web de pay Acceso a activación de Pay (Terminal)" at bounding box center [236, 336] width 14 height 14
checkbox input "true"
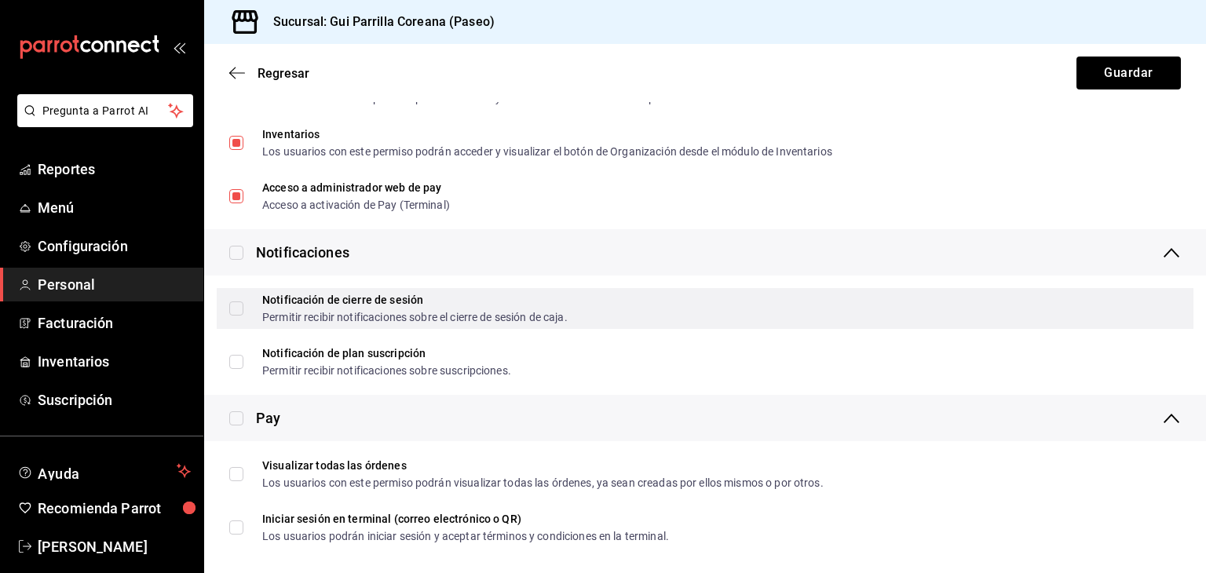
scroll to position [1312, 0]
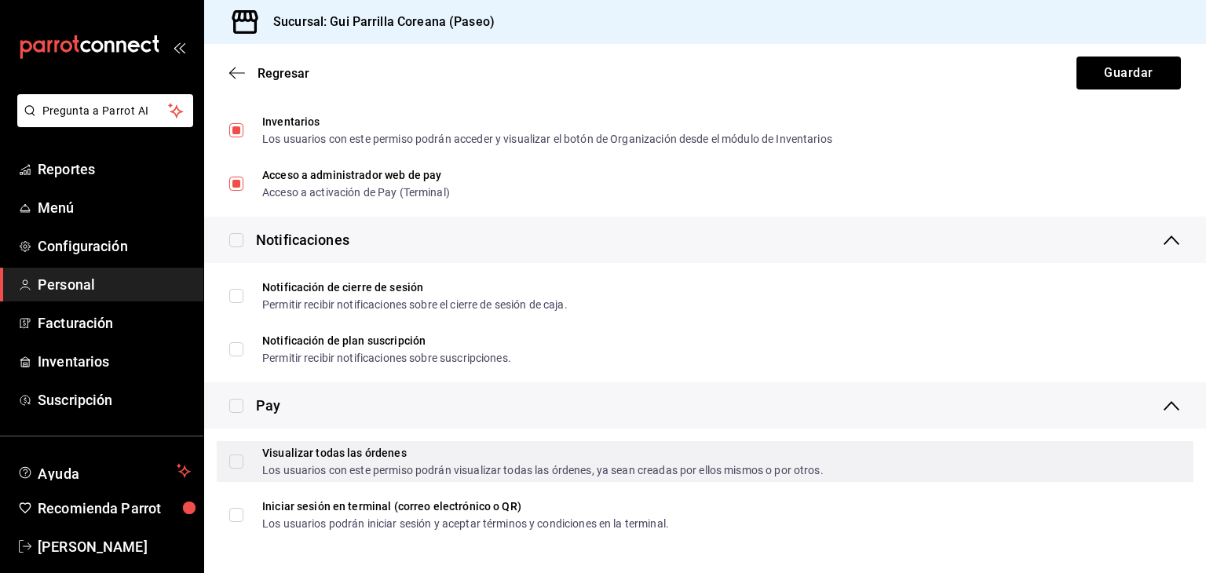
drag, startPoint x: 232, startPoint y: 458, endPoint x: 271, endPoint y: 459, distance: 39.3
click at [232, 458] on input "Visualizar todas las órdenes Los usuarios con este permiso podrán visualizar to…" at bounding box center [236, 461] width 14 height 14
checkbox input "true"
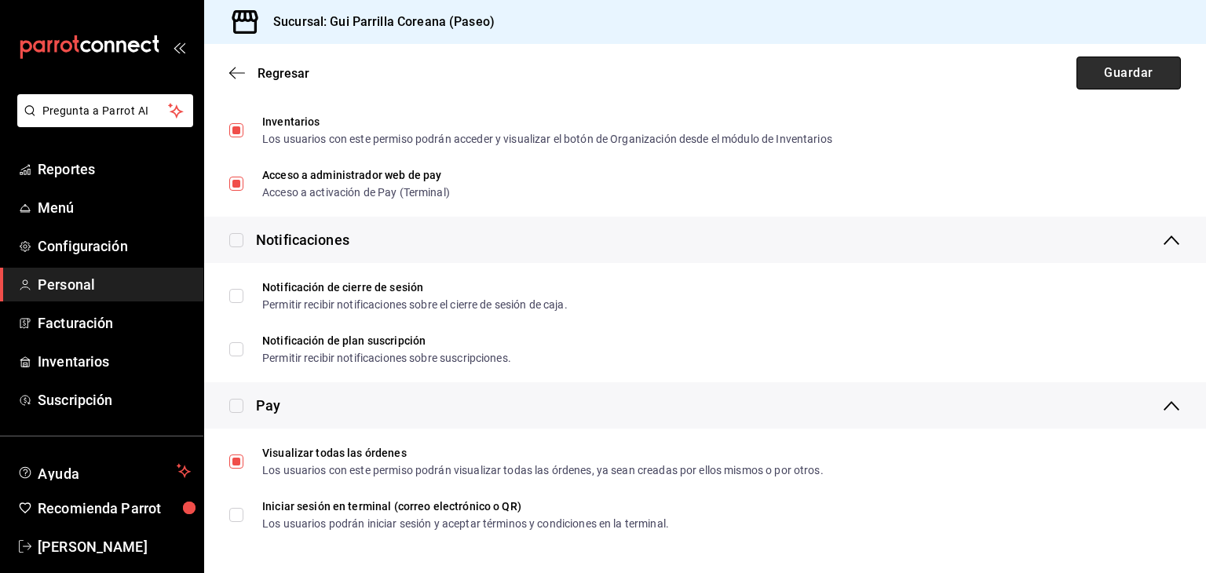
click at [1114, 71] on button "Guardar" at bounding box center [1128, 73] width 104 height 33
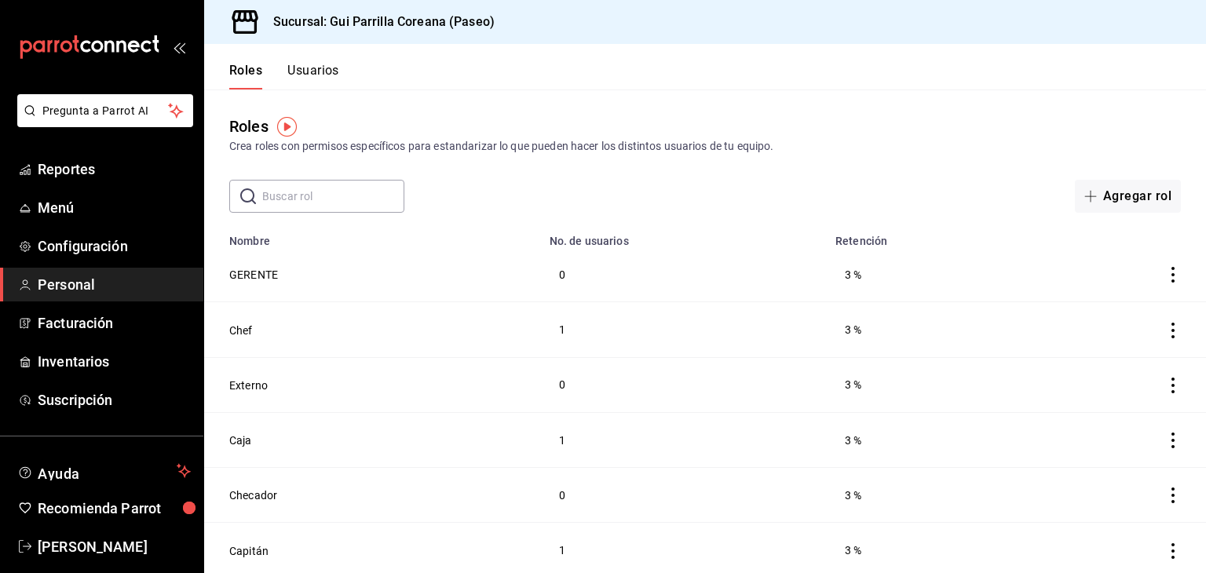
click at [1165, 277] on icon "actions" at bounding box center [1173, 275] width 16 height 16
click at [261, 279] on div at bounding box center [603, 286] width 1206 height 573
click at [245, 275] on button "GERENTE" at bounding box center [253, 275] width 49 height 16
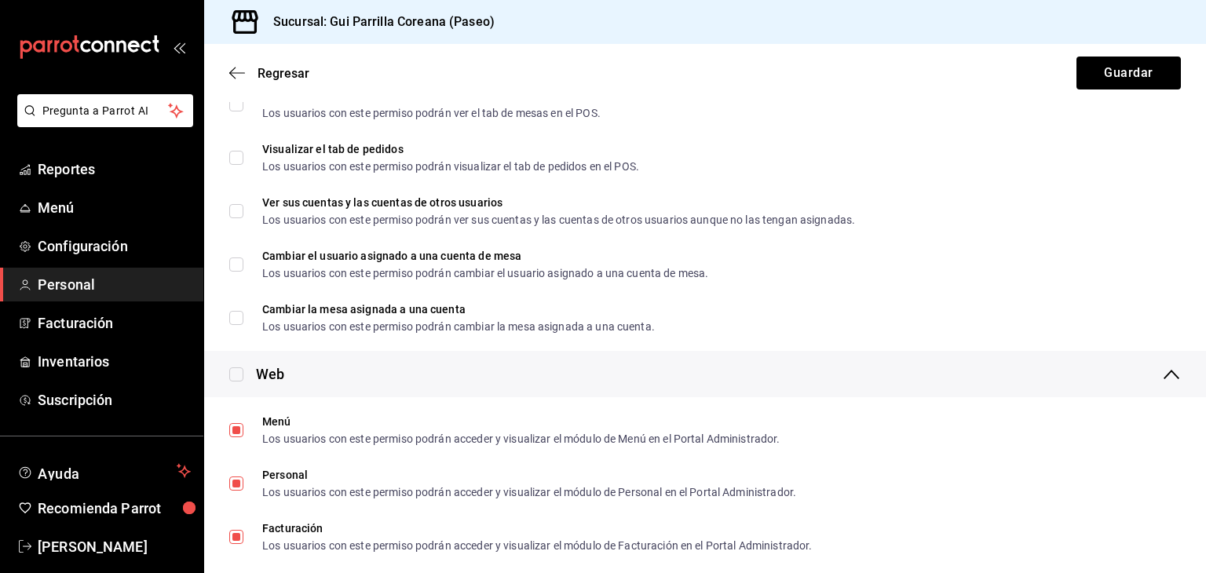
scroll to position [2003, 0]
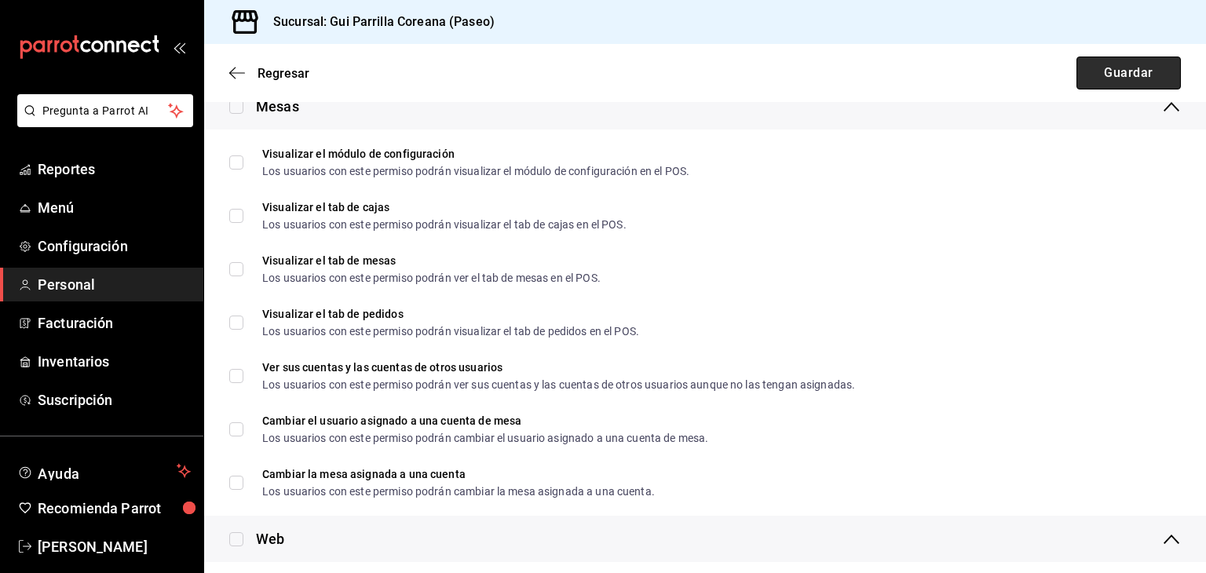
click at [1127, 75] on button "Guardar" at bounding box center [1128, 73] width 104 height 33
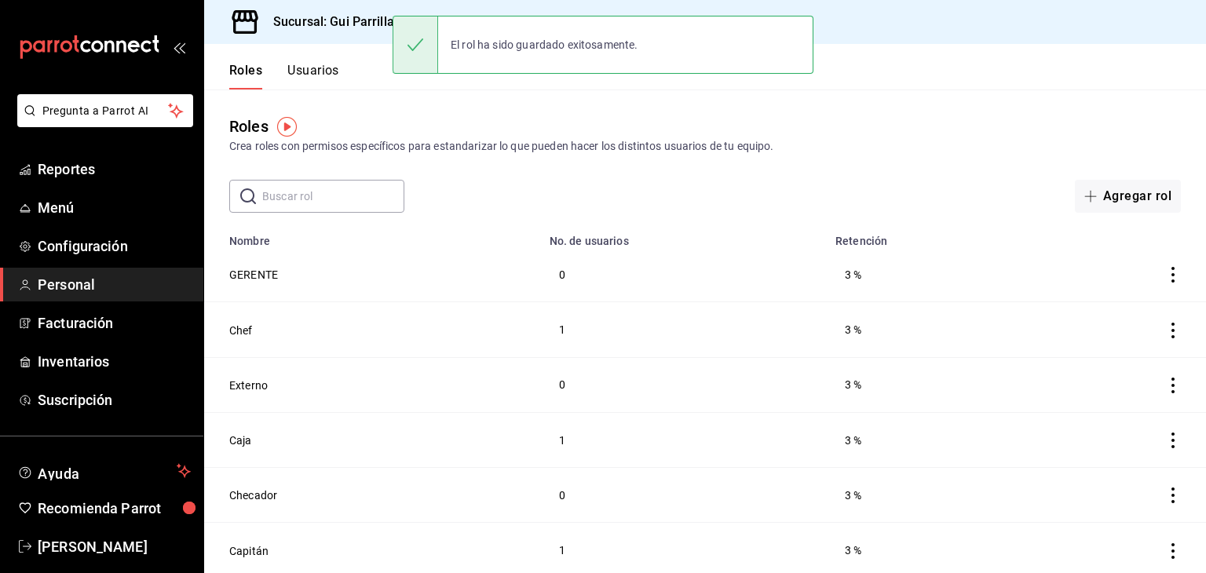
click at [327, 73] on button "Usuarios" at bounding box center [313, 76] width 52 height 27
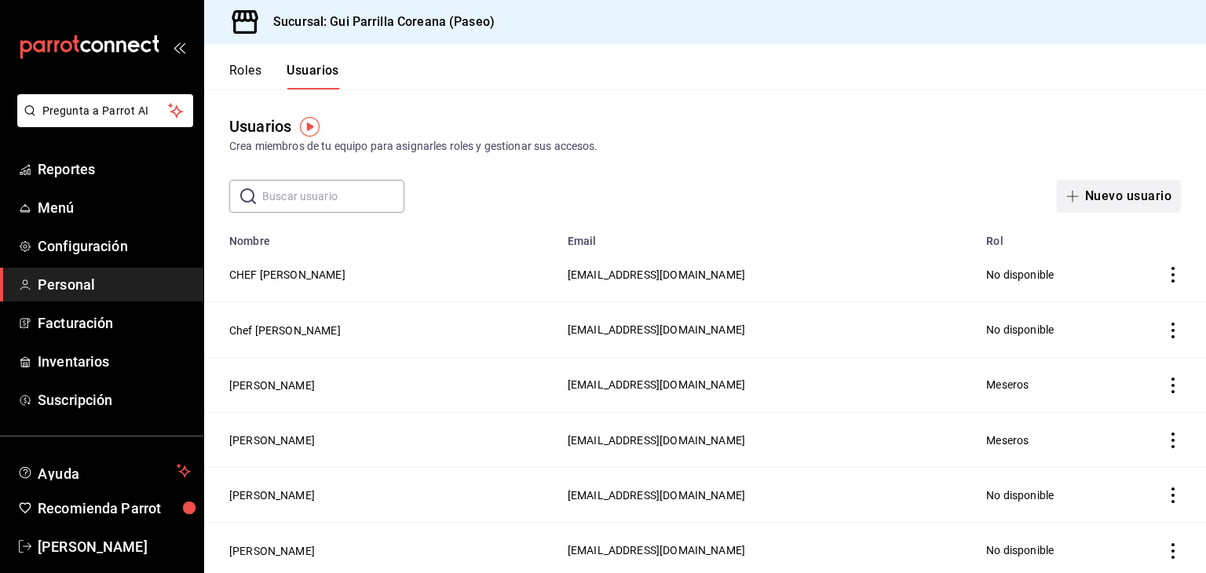
click at [1102, 201] on button "Nuevo usuario" at bounding box center [1118, 196] width 124 height 33
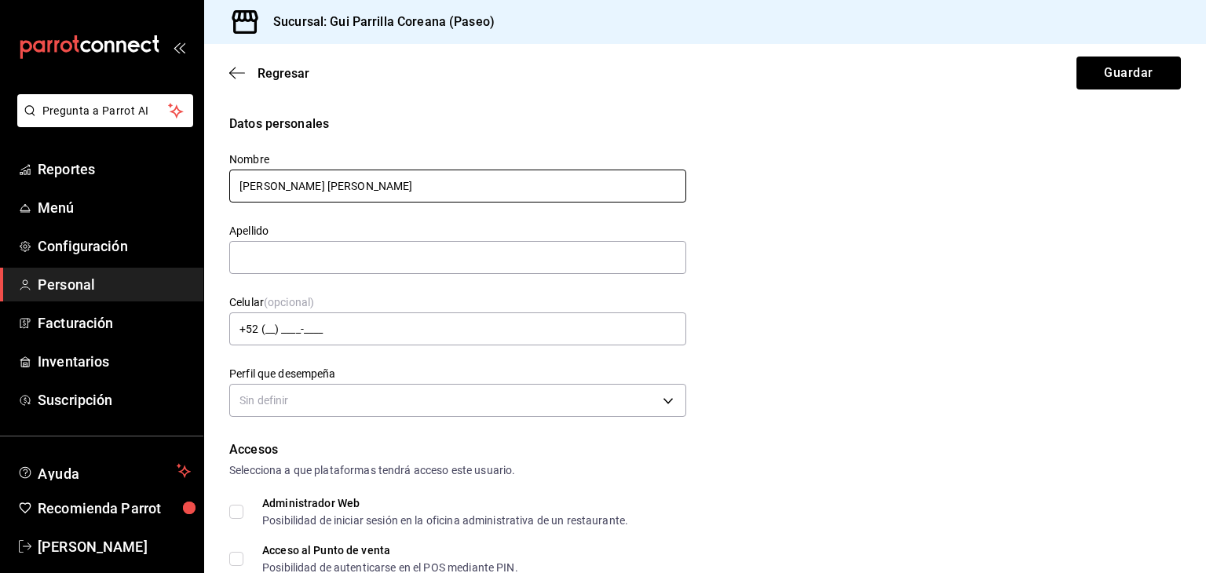
type input "[PERSON_NAME] [PERSON_NAME]"
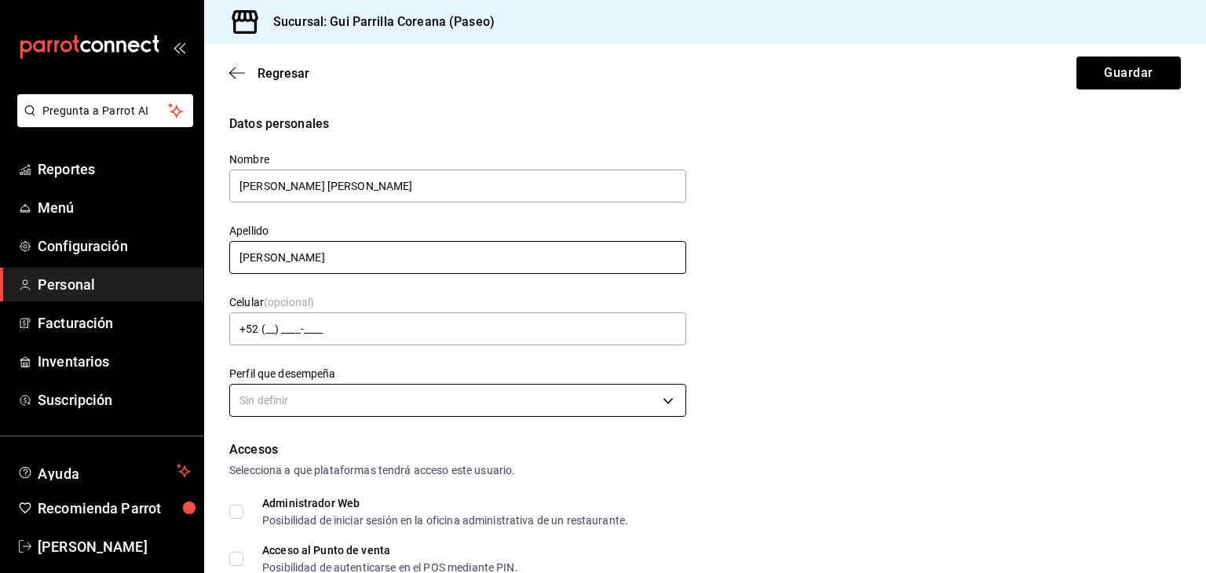
type input "[PERSON_NAME]"
click at [358, 398] on body "Pregunta a Parrot AI Reportes Menú Configuración Personal Facturación Inventari…" at bounding box center [603, 286] width 1206 height 573
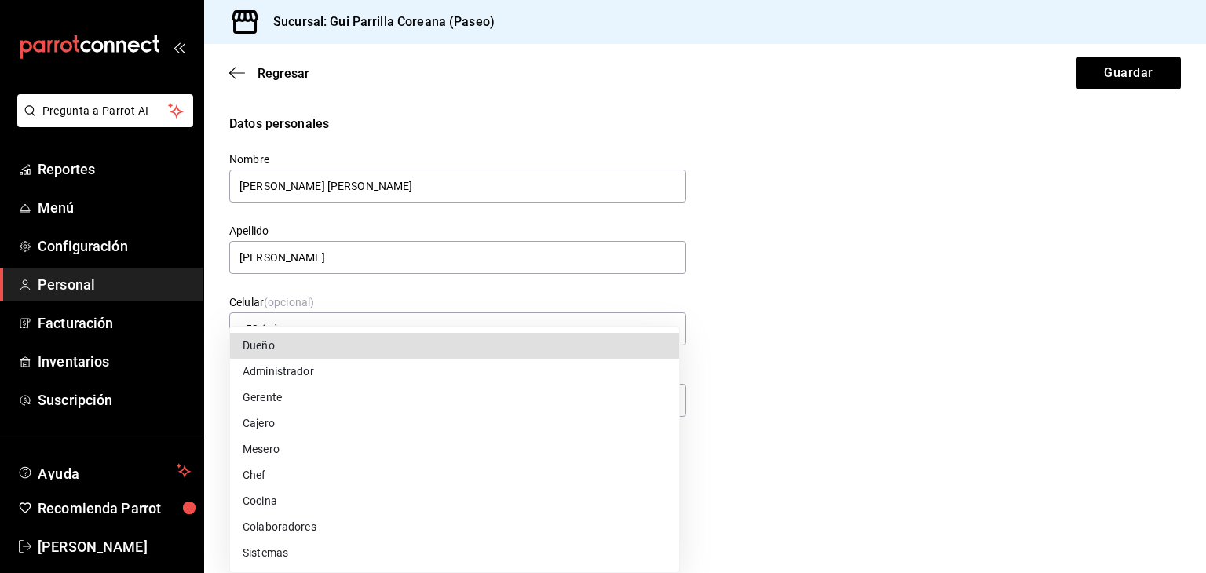
click at [308, 395] on li "Gerente" at bounding box center [454, 398] width 449 height 26
type input "MANAGER"
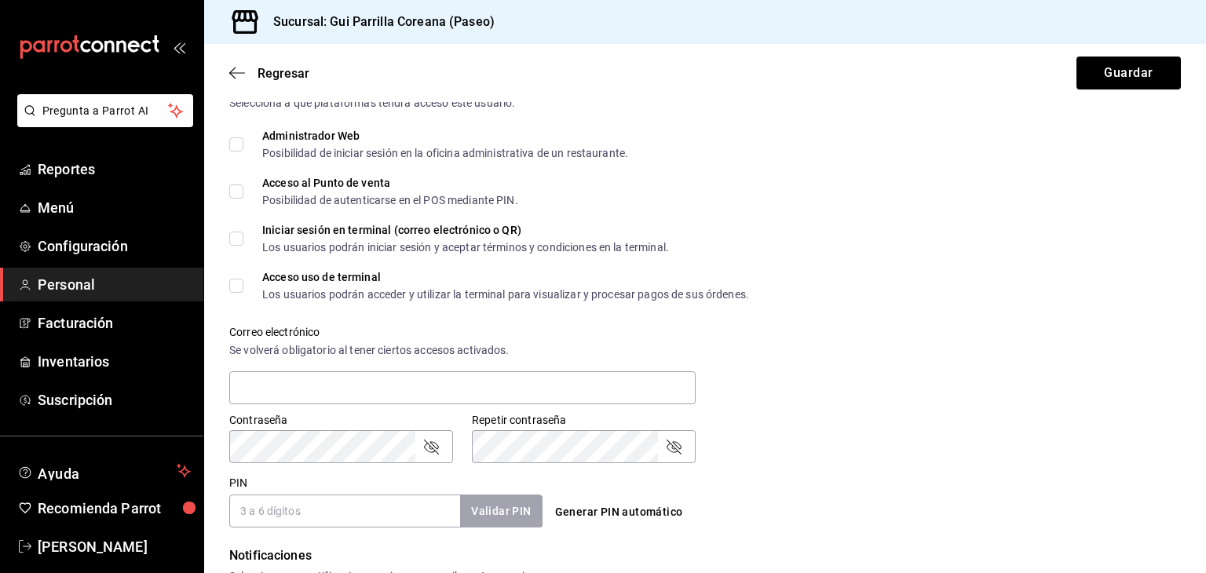
scroll to position [392, 0]
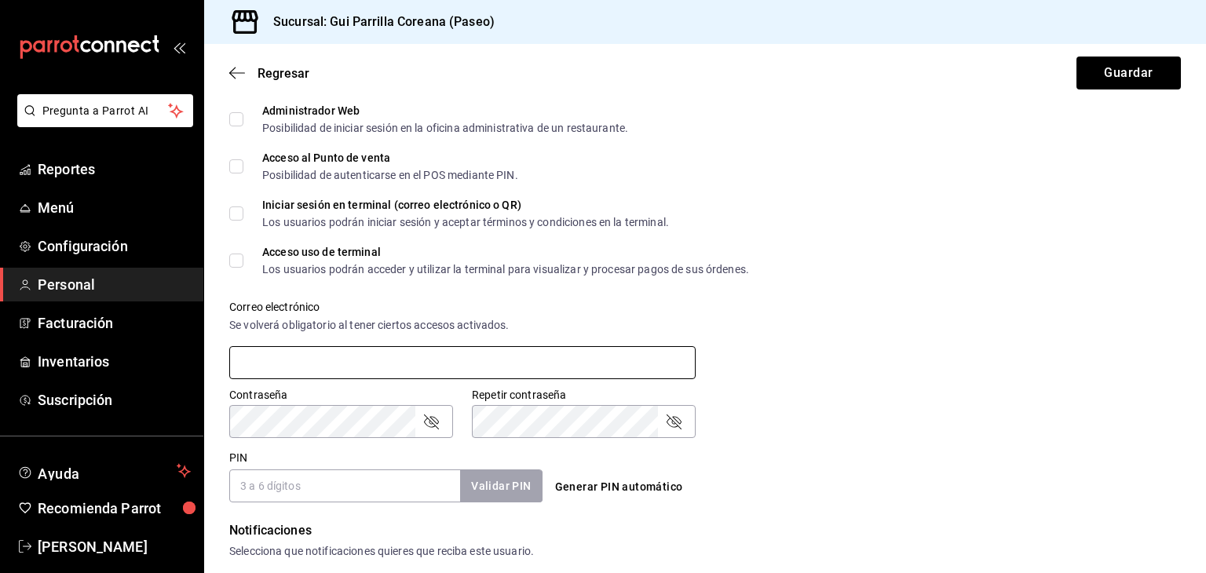
click at [341, 358] on input "text" at bounding box center [462, 362] width 466 height 33
type input "[EMAIL_ADDRESS][DOMAIN_NAME]"
click at [388, 491] on input "PIN" at bounding box center [344, 485] width 231 height 33
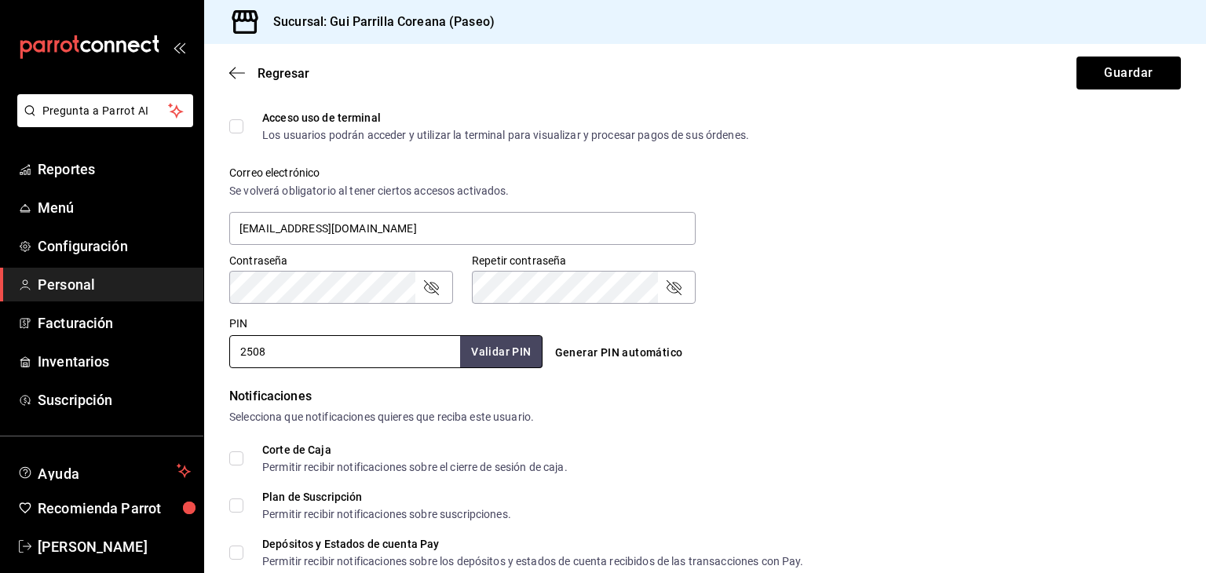
scroll to position [681, 0]
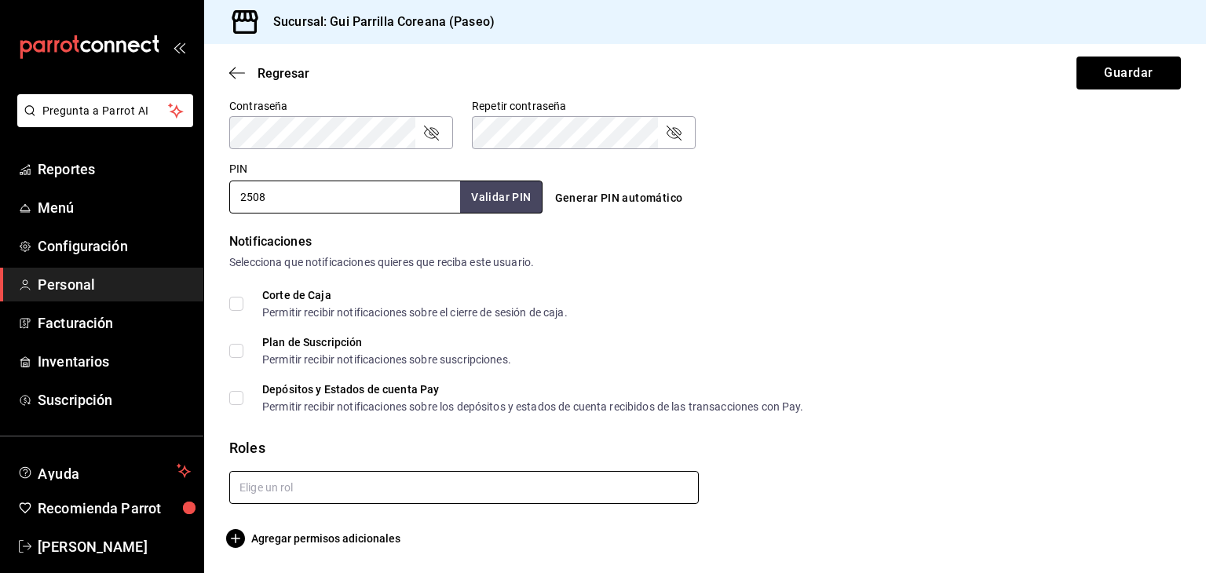
type input "2508"
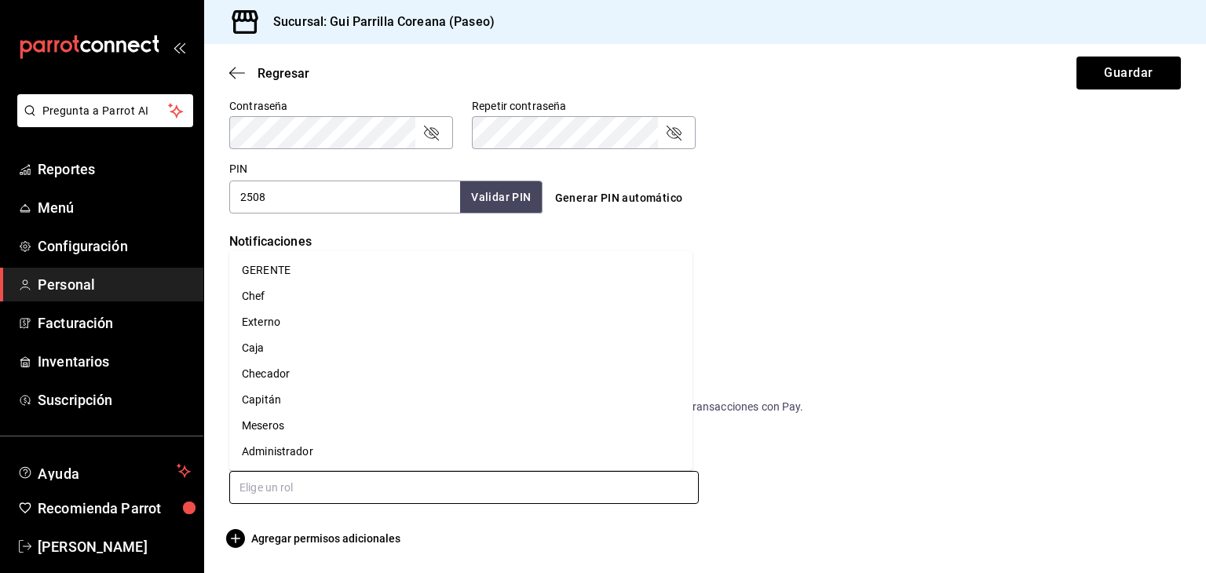
click at [302, 487] on input "text" at bounding box center [463, 487] width 469 height 33
click at [257, 265] on li "GERENTE" at bounding box center [460, 270] width 463 height 26
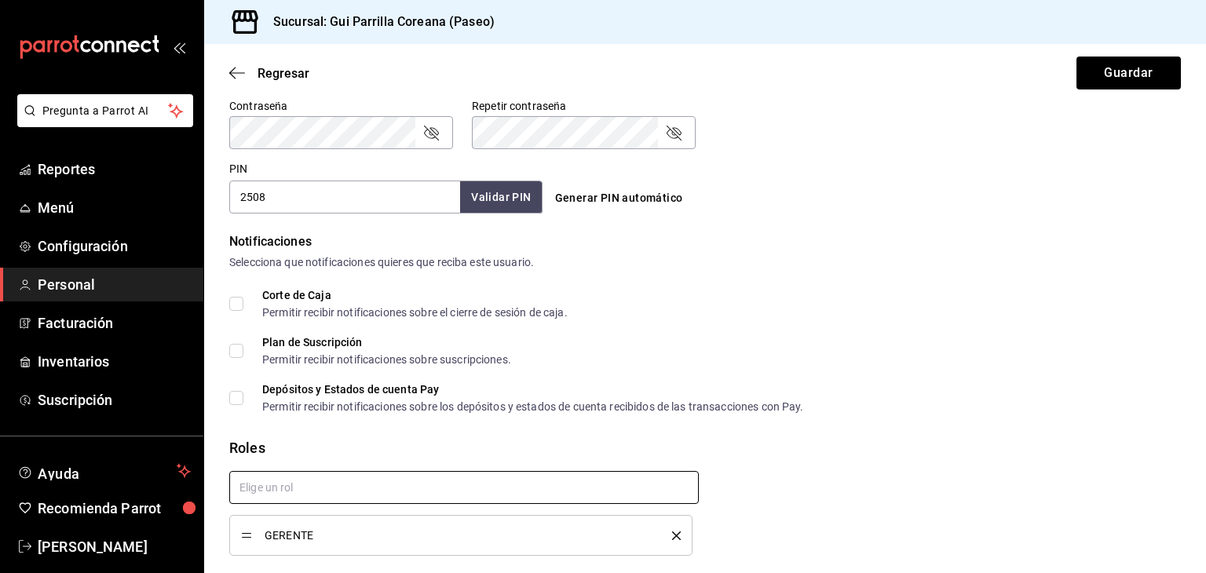
checkbox input "true"
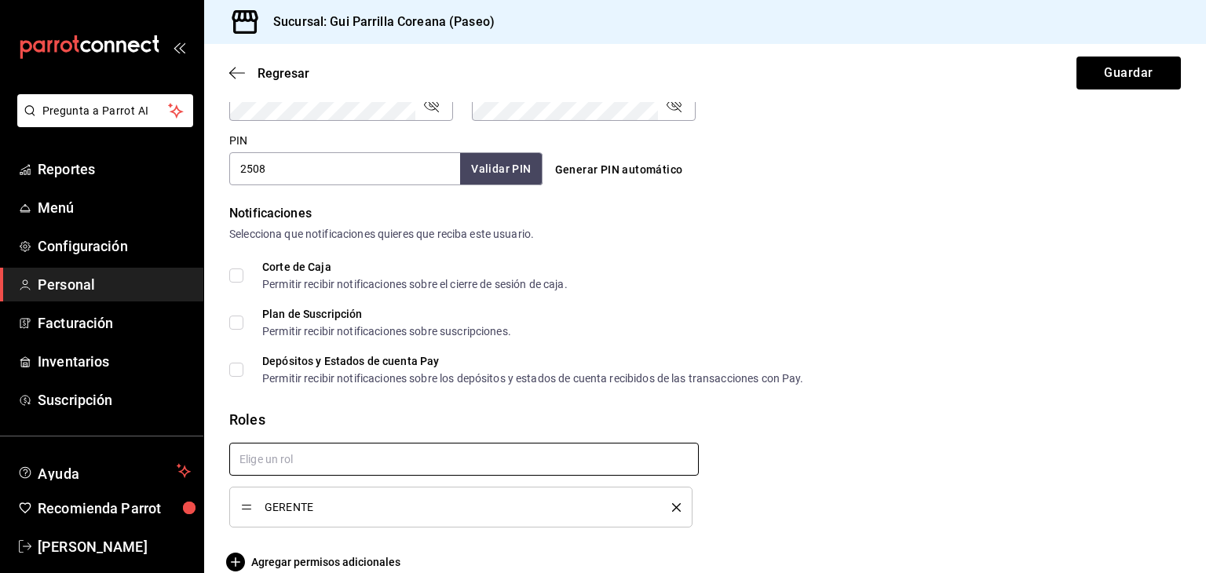
scroll to position [733, 0]
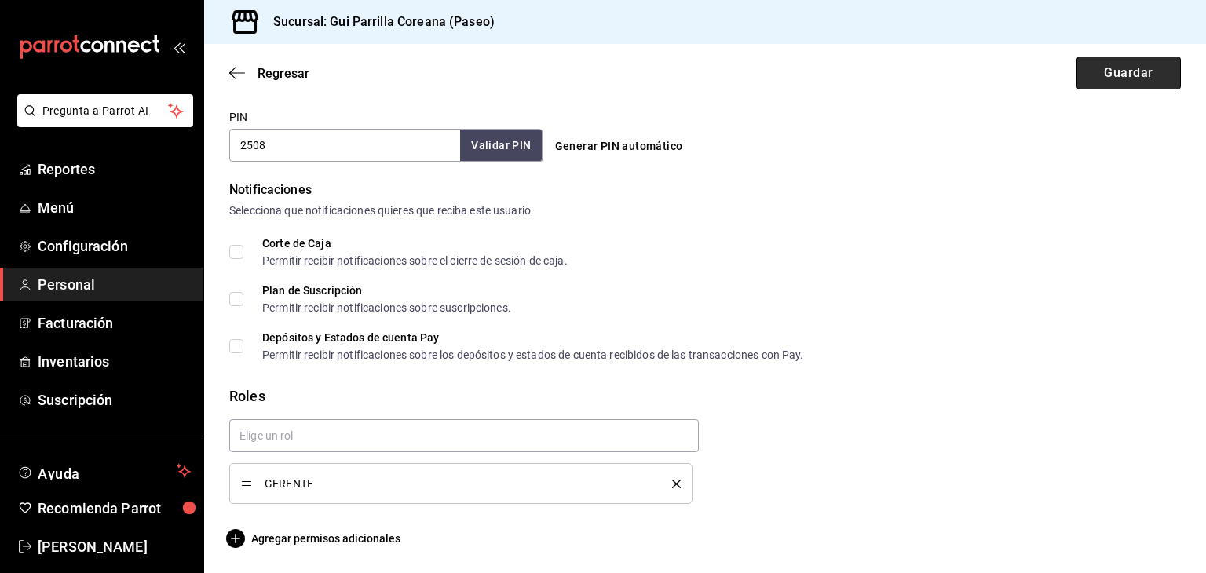
click at [1108, 66] on button "Guardar" at bounding box center [1128, 73] width 104 height 33
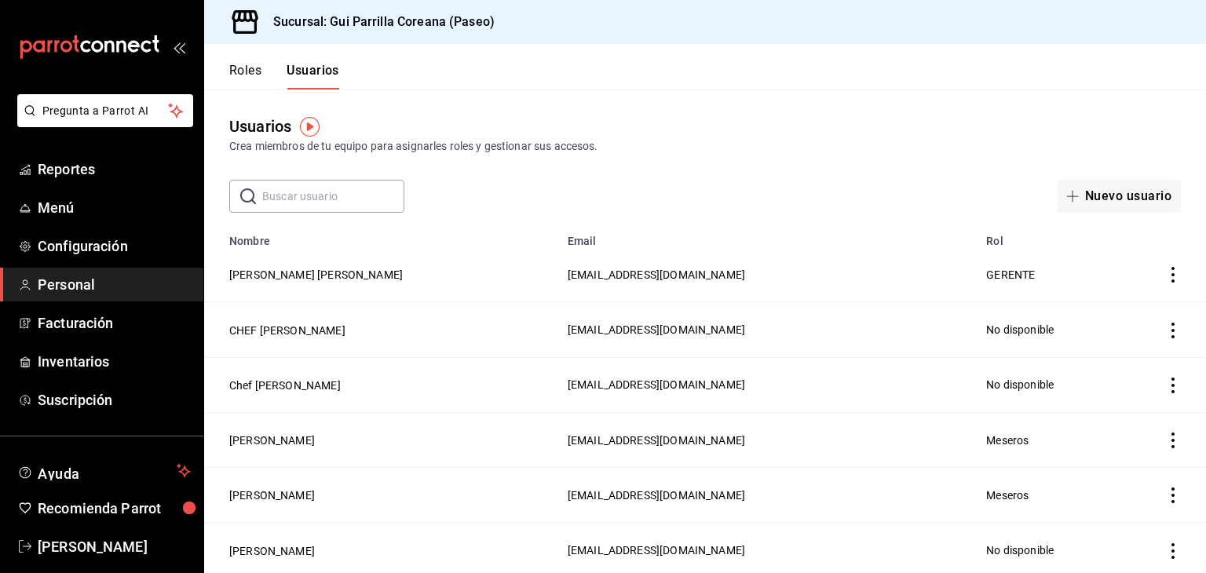
click at [246, 66] on button "Roles" at bounding box center [245, 76] width 32 height 27
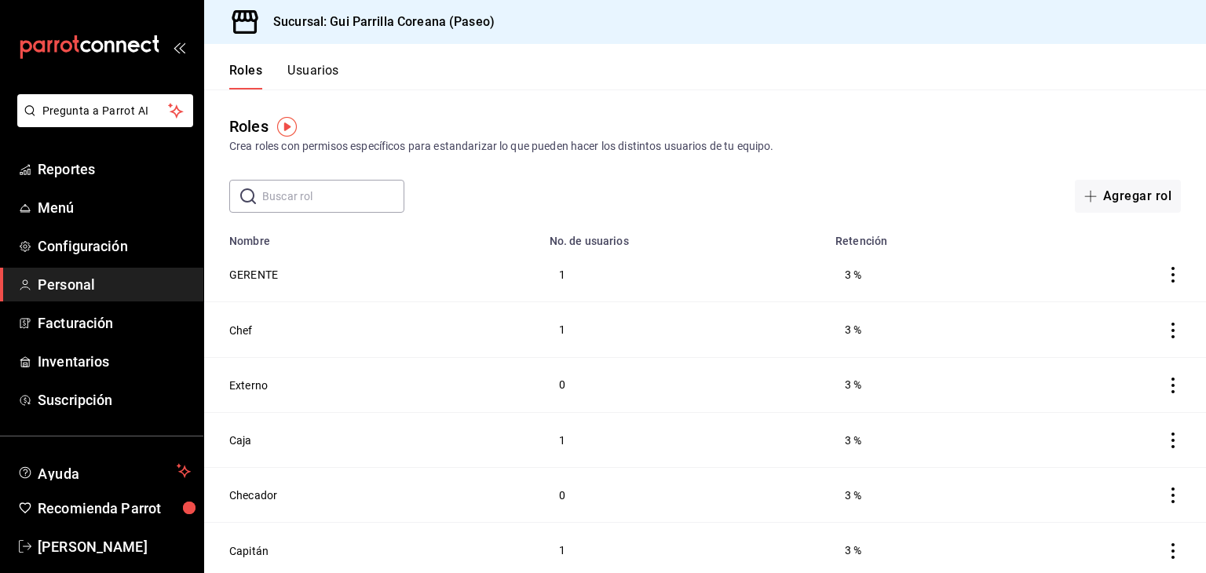
click at [307, 68] on button "Usuarios" at bounding box center [313, 76] width 52 height 27
